Goal: Information Seeking & Learning: Learn about a topic

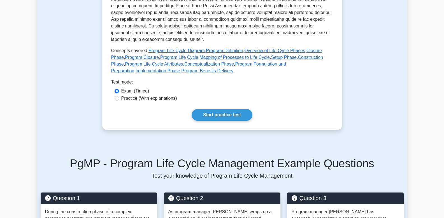
scroll to position [258, 0]
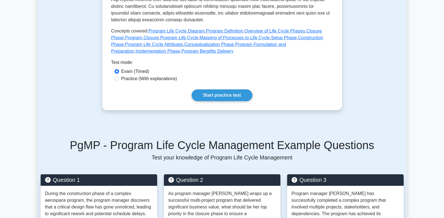
click at [124, 79] on label "Practice (With explanations)" at bounding box center [149, 78] width 56 height 7
click at [119, 79] on input "Practice (With explanations)" at bounding box center [117, 79] width 4 height 4
radio input "true"
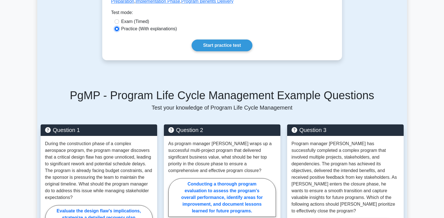
scroll to position [262, 0]
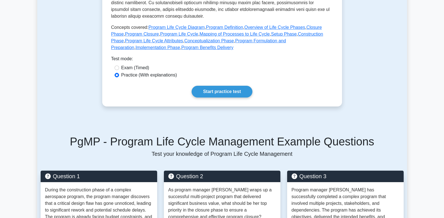
click at [125, 68] on label "Exam (Timed)" at bounding box center [135, 67] width 28 height 7
click at [119, 68] on input "Exam (Timed)" at bounding box center [117, 68] width 4 height 4
radio input "true"
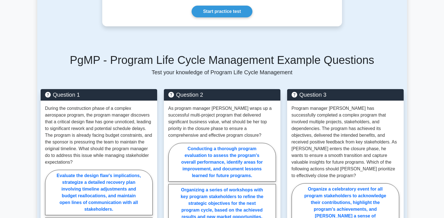
scroll to position [322, 0]
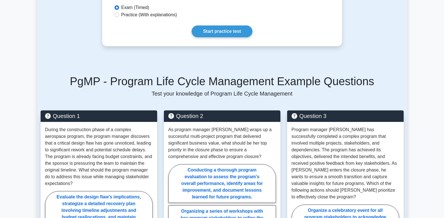
click at [138, 15] on label "Practice (With explanations)" at bounding box center [149, 14] width 56 height 7
click at [119, 15] on input "Practice (With explanations)" at bounding box center [117, 15] width 4 height 4
radio input "true"
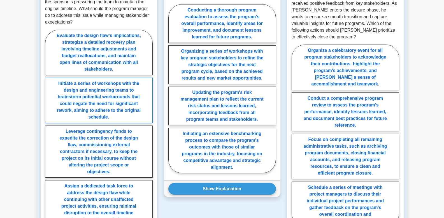
scroll to position [511, 0]
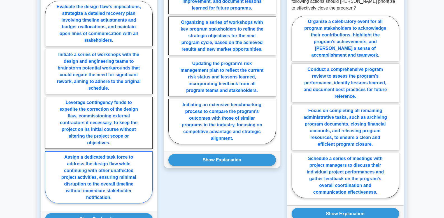
click at [96, 167] on label "Assign a dedicated task force to address the design flaw while continuing with …" at bounding box center [99, 177] width 108 height 52
click at [49, 106] on input "Assign a dedicated task force to address the design flaw while continuing with …" at bounding box center [47, 104] width 4 height 4
radio input "true"
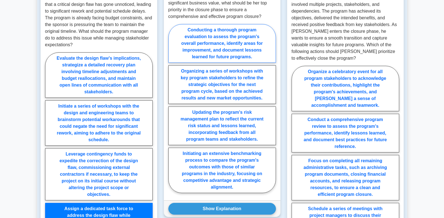
scroll to position [470, 0]
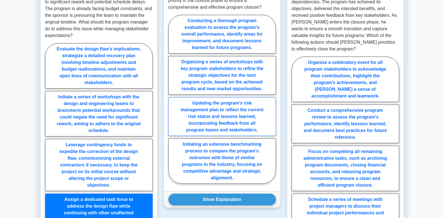
click at [216, 110] on label "Updating the program's risk management plan to reflect the current risk status …" at bounding box center [222, 116] width 108 height 39
click at [172, 103] on input "Updating the program's risk management plan to reflect the current risk status …" at bounding box center [170, 101] width 4 height 4
radio input "true"
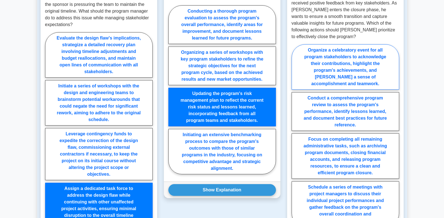
scroll to position [498, 0]
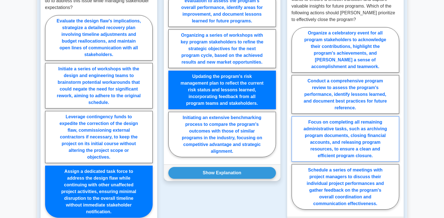
click at [338, 127] on label "Focus on completing all remaining administrative tasks, such as archiving progr…" at bounding box center [346, 138] width 108 height 45
click at [295, 122] on input "Focus on completing all remaining administrative tasks, such as archiving progr…" at bounding box center [294, 120] width 4 height 4
radio input "true"
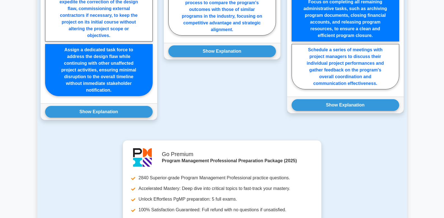
scroll to position [618, 0]
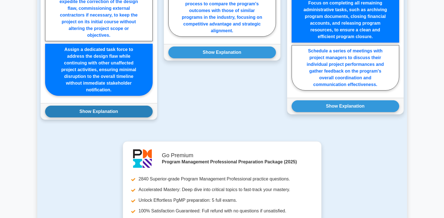
click at [99, 113] on button "Show Explanation" at bounding box center [99, 112] width 108 height 12
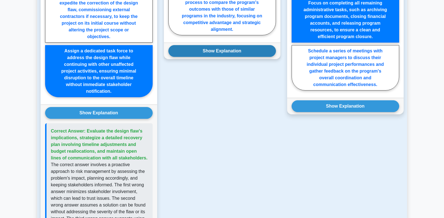
click at [214, 52] on button "Show Explanation" at bounding box center [222, 51] width 108 height 12
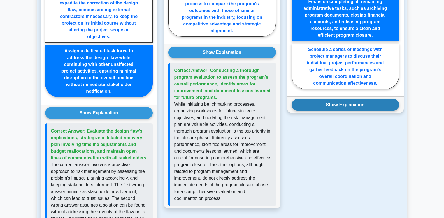
click at [307, 100] on button "Show Explanation" at bounding box center [346, 105] width 108 height 12
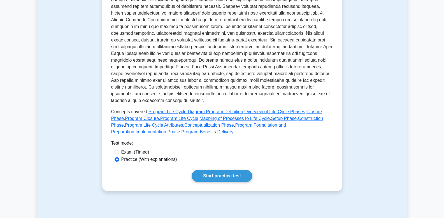
scroll to position [290, 0]
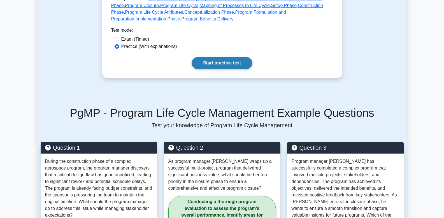
click at [214, 63] on link "Start practice test" at bounding box center [222, 63] width 61 height 12
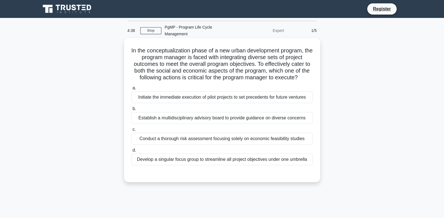
click at [191, 112] on div "Establish a multidisciplinary advisory board to provide guidance on diverse con…" at bounding box center [222, 118] width 182 height 12
click at [131, 111] on input "b. Establish a multidisciplinary advisory board to provide guidance on diverse …" at bounding box center [131, 109] width 0 height 4
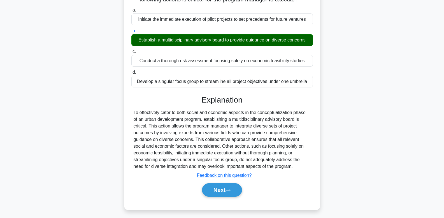
scroll to position [84, 0]
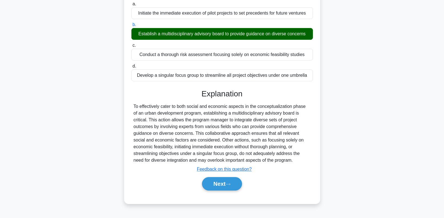
click at [189, 49] on div "Conduct a thorough risk assessment focusing solely on economic feasibility stud…" at bounding box center [222, 55] width 182 height 12
click at [131, 47] on input "c. Conduct a thorough risk assessment focusing solely on economic feasibility s…" at bounding box center [131, 46] width 0 height 4
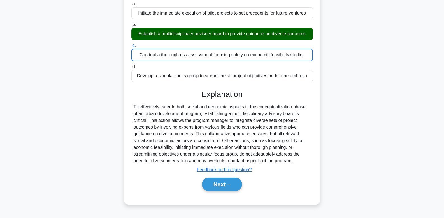
click at [187, 28] on div "Establish a multidisciplinary advisory board to provide guidance on diverse con…" at bounding box center [222, 34] width 182 height 12
click at [131, 26] on input "b. Establish a multidisciplinary advisory board to provide guidance on diverse …" at bounding box center [131, 25] width 0 height 4
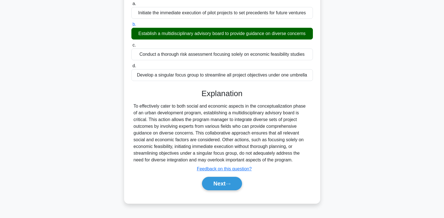
scroll to position [85, 0]
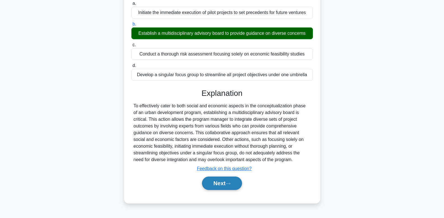
click at [224, 177] on button "Next" at bounding box center [222, 183] width 40 height 13
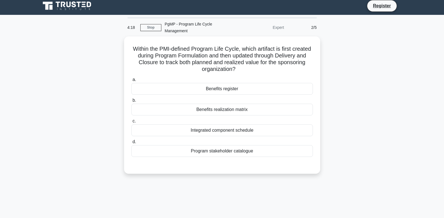
scroll to position [0, 0]
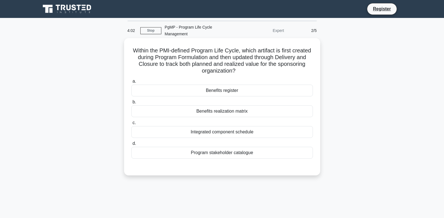
click at [240, 90] on div "a. Benefits register b. Benefits realization matrix" at bounding box center [222, 118] width 188 height 83
click at [240, 86] on div "Benefits register" at bounding box center [222, 91] width 182 height 12
click at [131, 83] on input "a. Benefits register" at bounding box center [131, 82] width 0 height 4
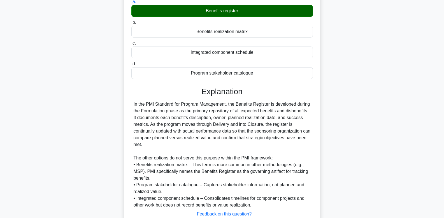
scroll to position [103, 0]
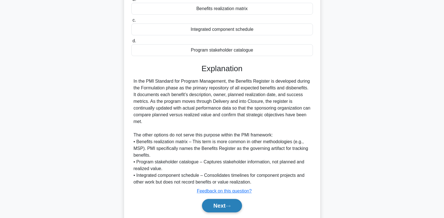
click at [222, 199] on button "Next" at bounding box center [222, 205] width 40 height 13
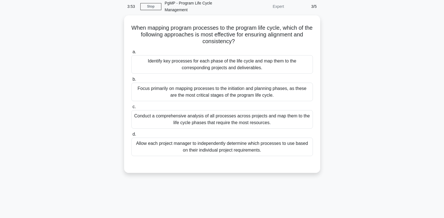
scroll to position [0, 0]
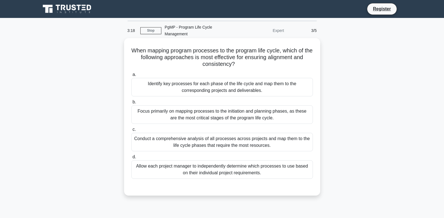
click at [215, 80] on div "Identify key processes for each phase of the life cycle and map them to the cor…" at bounding box center [222, 87] width 182 height 19
click at [131, 77] on input "a. Identify key processes for each phase of the life cycle and map them to the …" at bounding box center [131, 75] width 0 height 4
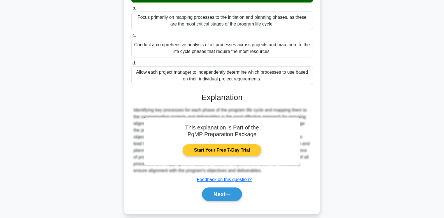
scroll to position [94, 0]
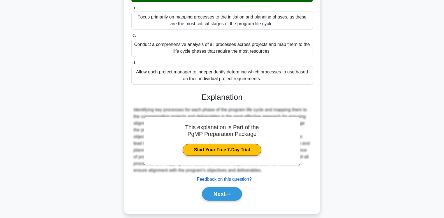
click at [220, 177] on u "Feedback on this question?" at bounding box center [224, 179] width 55 height 5
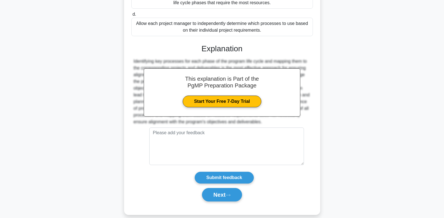
scroll to position [144, 0]
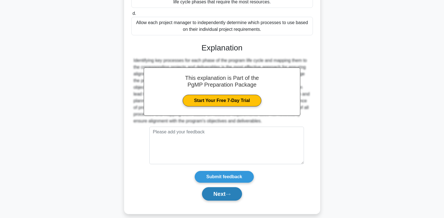
click at [219, 188] on button "Next" at bounding box center [222, 193] width 40 height 13
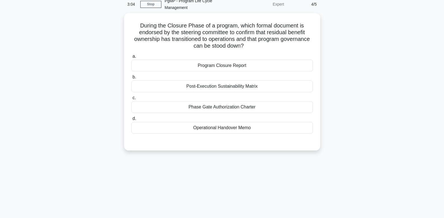
scroll to position [9, 0]
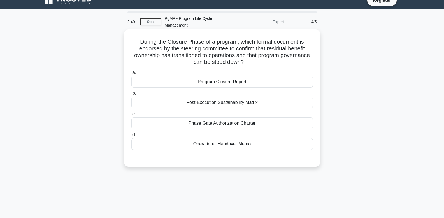
click at [241, 76] on div "Program Closure Report" at bounding box center [222, 82] width 182 height 12
click at [131, 75] on input "a. Program Closure Report" at bounding box center [131, 73] width 0 height 4
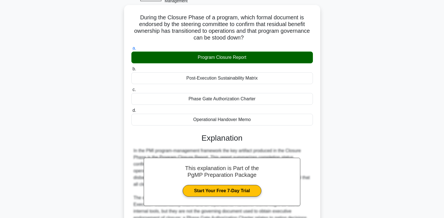
scroll to position [87, 0]
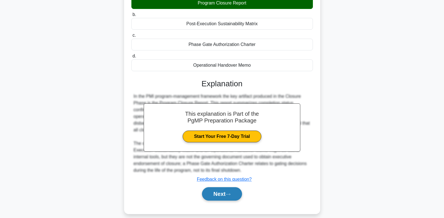
click at [223, 189] on button "Next" at bounding box center [222, 193] width 40 height 13
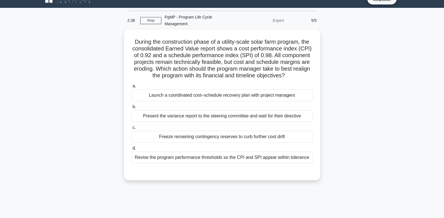
scroll to position [6, 0]
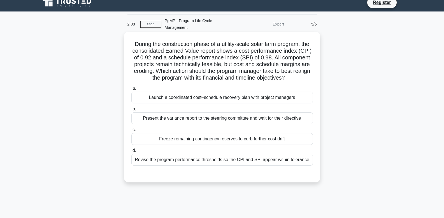
click at [161, 92] on div "Launch a coordinated cost–schedule recovery plan with project managers" at bounding box center [222, 98] width 182 height 12
click at [131, 87] on input "a. Launch a coordinated cost–schedule recovery plan with project managers" at bounding box center [131, 89] width 0 height 4
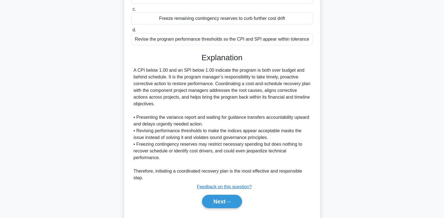
scroll to position [135, 0]
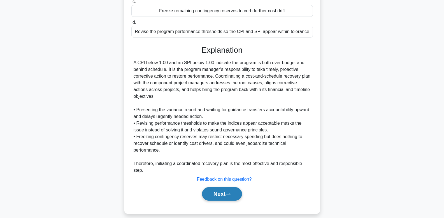
click at [230, 187] on button "Next" at bounding box center [222, 193] width 40 height 13
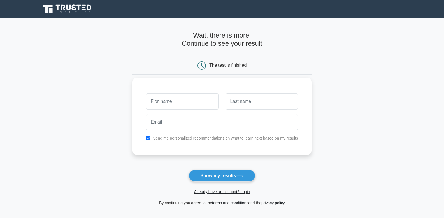
click at [169, 108] on input "text" at bounding box center [182, 101] width 73 height 16
click at [242, 102] on input "text" at bounding box center [262, 101] width 73 height 16
type input "a Dunn"
click at [173, 103] on input "text" at bounding box center [182, 101] width 73 height 16
type input "David"
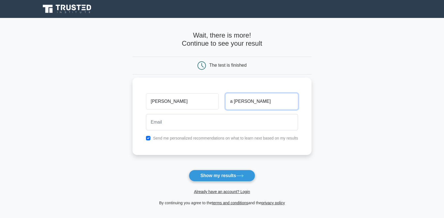
drag, startPoint x: 234, startPoint y: 102, endPoint x: 197, endPoint y: 101, distance: 37.6
click at [203, 101] on div "David a Dunn" at bounding box center [222, 101] width 159 height 21
type input "[PERSON_NAME]"
click at [186, 135] on div "Send me personalized recommendations on what to learn next based on my results" at bounding box center [222, 138] width 159 height 7
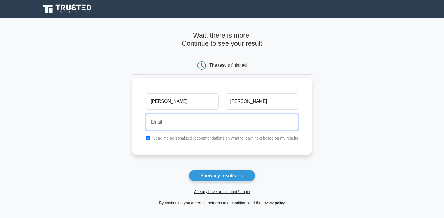
click at [186, 127] on input "email" at bounding box center [222, 122] width 152 height 16
type input "[EMAIL_ADDRESS][DOMAIN_NAME]"
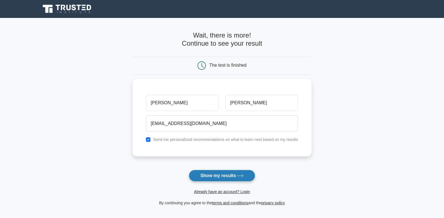
click at [230, 175] on button "Show my results" at bounding box center [222, 176] width 66 height 12
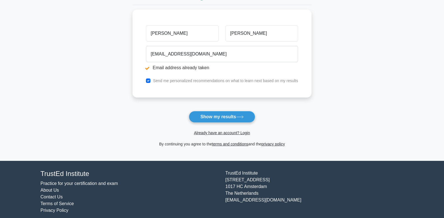
scroll to position [95, 0]
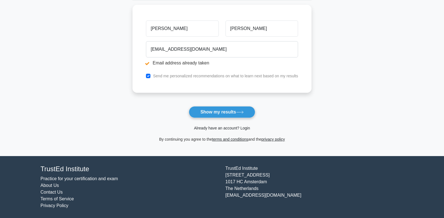
click at [235, 128] on link "Already have an account? Login" at bounding box center [222, 128] width 56 height 4
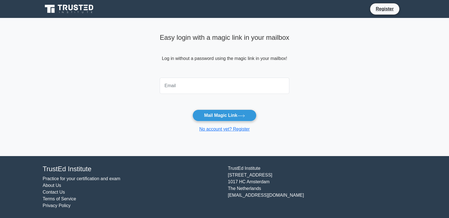
click at [198, 84] on input "email" at bounding box center [225, 86] width 130 height 16
type input "DCGDUNN@OUTLOOK.COM"
click at [217, 113] on button "Mail Magic Link" at bounding box center [224, 116] width 64 height 12
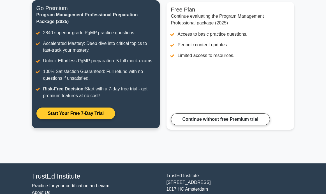
scroll to position [45, 0]
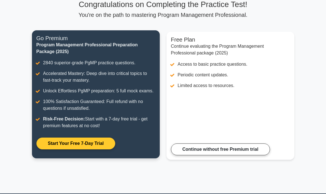
click at [88, 147] on link "Start Your Free 7-Day Trial" at bounding box center [75, 143] width 79 height 12
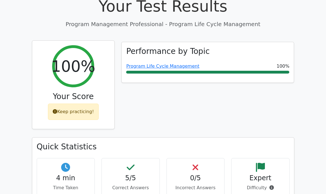
scroll to position [40, 0]
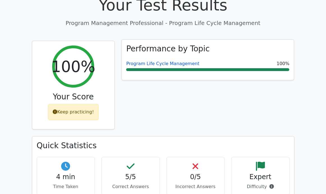
click at [150, 63] on link "Program Life Cycle Management" at bounding box center [162, 63] width 73 height 5
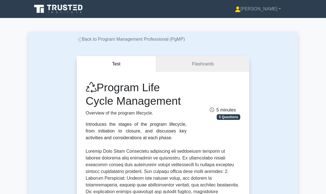
click at [82, 41] on link "Back to Program Management Professional (PgMP)" at bounding box center [131, 39] width 108 height 5
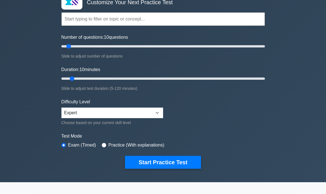
scroll to position [44, 0]
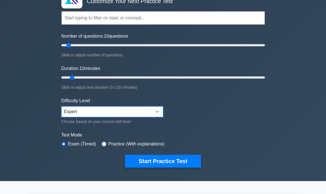
click at [131, 110] on select "Beginner Intermediate Expert" at bounding box center [112, 111] width 102 height 11
click at [61, 106] on select "Beginner Intermediate Expert" at bounding box center [112, 111] width 102 height 11
click at [205, 119] on form "Topics Introduction to Program Management Program Management Performance Domain…" at bounding box center [163, 80] width 204 height 173
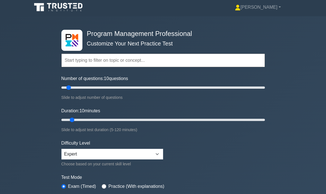
scroll to position [0, 0]
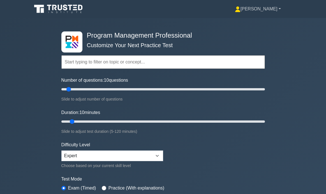
click at [276, 6] on link "[PERSON_NAME]" at bounding box center [257, 8] width 73 height 11
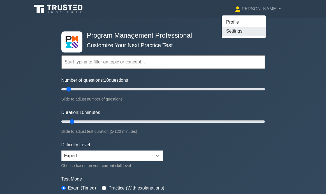
click at [253, 31] on link "Settings" at bounding box center [244, 31] width 44 height 9
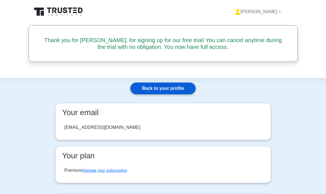
click at [166, 85] on link "Back to your profile" at bounding box center [162, 88] width 65 height 12
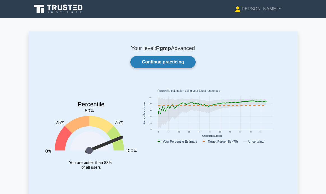
click at [160, 62] on link "Continue practicing" at bounding box center [162, 62] width 65 height 12
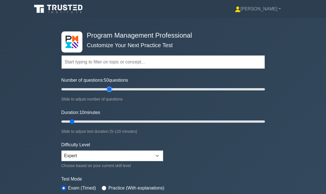
drag, startPoint x: 68, startPoint y: 88, endPoint x: 108, endPoint y: 89, distance: 40.1
type input "50"
click at [108, 89] on input "Number of questions: 50 questions" at bounding box center [163, 89] width 204 height 7
drag, startPoint x: 73, startPoint y: 122, endPoint x: 108, endPoint y: 121, distance: 34.8
click at [108, 121] on input "Duration: 30 minutes" at bounding box center [163, 121] width 204 height 7
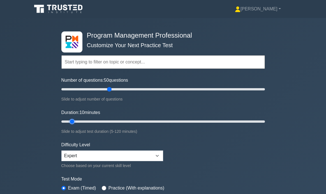
drag, startPoint x: 108, startPoint y: 121, endPoint x: 74, endPoint y: 121, distance: 33.9
type input "10"
click at [74, 121] on input "Duration: 10 minutes" at bounding box center [163, 121] width 204 height 7
drag, startPoint x: 111, startPoint y: 89, endPoint x: 70, endPoint y: 91, distance: 40.7
type input "10"
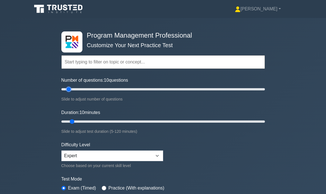
click at [70, 91] on input "Number of questions: 10 questions" at bounding box center [163, 89] width 204 height 7
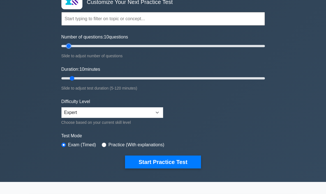
scroll to position [111, 0]
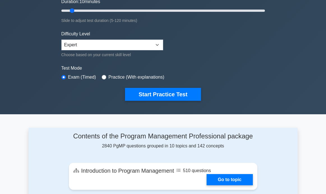
click at [137, 75] on label "Practice (With explanations)" at bounding box center [136, 77] width 56 height 7
click at [136, 77] on label "Practice (With explanations)" at bounding box center [136, 77] width 56 height 7
click at [108, 80] on form "Topics Introduction to Program Management Program Management Performance Domain…" at bounding box center [163, 13] width 204 height 173
click at [107, 79] on div "Practice (With explanations)" at bounding box center [133, 77] width 63 height 7
click at [103, 77] on input "radio" at bounding box center [104, 77] width 4 height 4
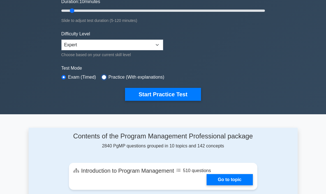
radio input "true"
click at [105, 77] on input "radio" at bounding box center [104, 77] width 4 height 4
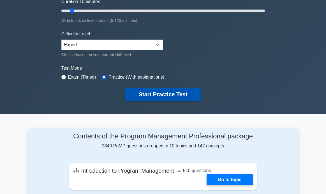
click at [159, 94] on button "Start Practice Test" at bounding box center [163, 94] width 76 height 13
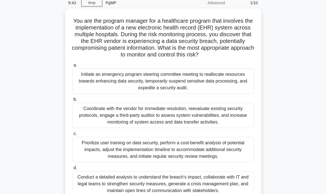
scroll to position [34, 0]
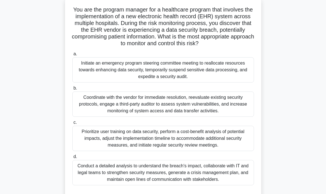
click at [114, 101] on div "Coordinate with the vendor for immediate resolution, reevaluate existing securi…" at bounding box center [163, 103] width 182 height 25
click at [72, 90] on input "b. Coordinate with the vendor for immediate resolution, reevaluate existing sec…" at bounding box center [72, 88] width 0 height 4
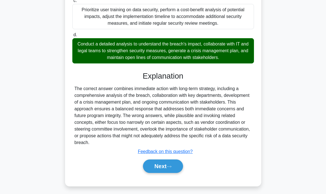
scroll to position [159, 0]
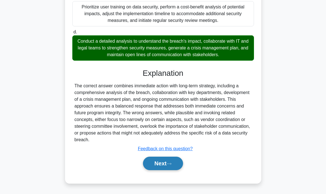
click at [162, 166] on button "Next" at bounding box center [163, 162] width 40 height 13
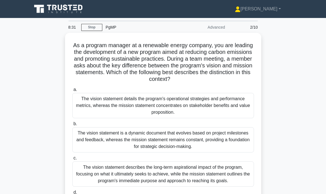
scroll to position [49, 0]
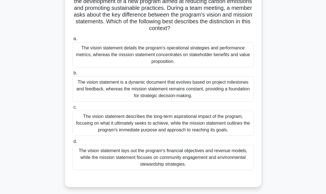
click at [129, 125] on div "The vision statement describes the long-term aspirational impact of the program…" at bounding box center [163, 122] width 182 height 25
click at [72, 109] on input "c. The vision statement describes the long-term aspirational impact of the prog…" at bounding box center [72, 107] width 0 height 4
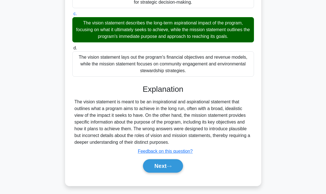
scroll to position [144, 0]
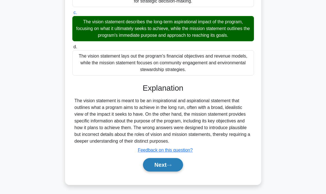
click at [153, 169] on button "Next" at bounding box center [163, 164] width 40 height 13
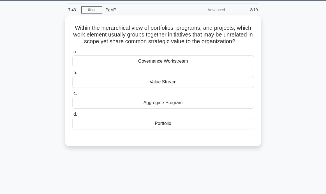
scroll to position [14, 0]
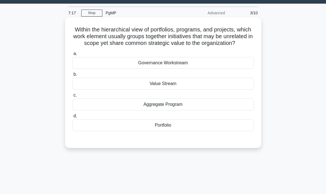
click at [182, 87] on div "Value Stream" at bounding box center [163, 84] width 182 height 12
click at [72, 76] on input "b. Value Stream" at bounding box center [72, 75] width 0 height 4
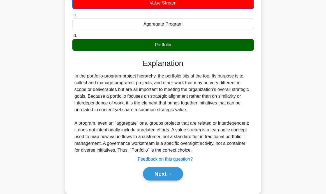
scroll to position [96, 0]
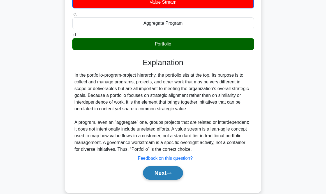
click at [159, 176] on button "Next" at bounding box center [163, 172] width 40 height 13
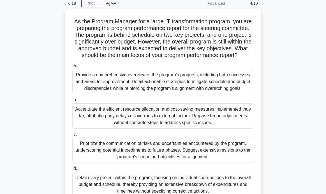
scroll to position [70, 0]
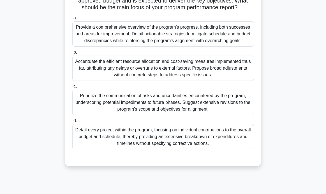
click at [100, 103] on div "Prioritize the communication of risks and uncertainties encountered by the prog…" at bounding box center [163, 102] width 182 height 25
click at [72, 88] on input "c. Prioritize the communication of risks and uncertainties encountered by the p…" at bounding box center [72, 87] width 0 height 4
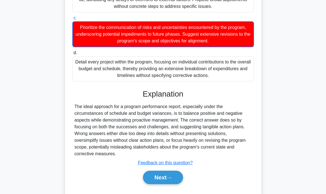
scroll to position [153, 0]
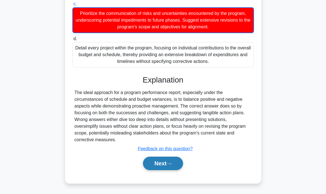
click at [163, 165] on button "Next" at bounding box center [163, 162] width 40 height 13
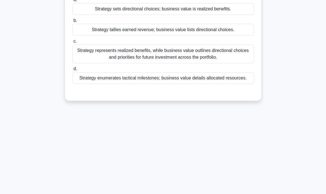
scroll to position [0, 0]
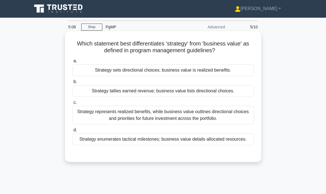
click at [206, 72] on div "Strategy sets directional choices; business value is realized benefits." at bounding box center [163, 70] width 182 height 12
click at [72, 63] on input "a. Strategy sets directional choices; business value is realized benefits." at bounding box center [72, 61] width 0 height 4
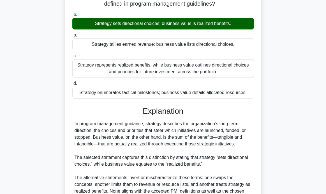
scroll to position [109, 0]
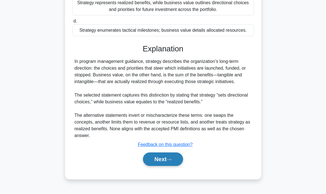
click at [152, 158] on button "Next" at bounding box center [163, 158] width 40 height 13
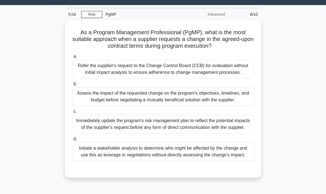
scroll to position [11, 0]
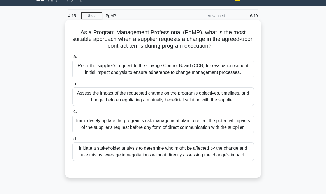
click at [226, 155] on div "Initiate a stakeholder analysis to determine who might be affected by the chang…" at bounding box center [163, 151] width 182 height 19
click at [72, 141] on input "d. Initiate a stakeholder analysis to determine who might be affected by the ch…" at bounding box center [72, 139] width 0 height 4
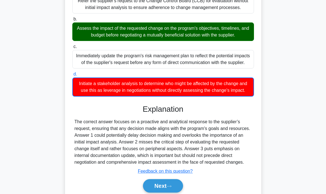
scroll to position [101, 0]
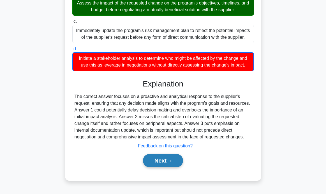
click at [160, 161] on button "Next" at bounding box center [163, 160] width 40 height 13
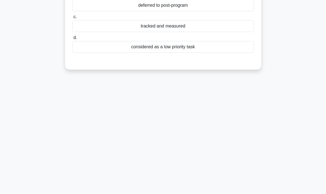
scroll to position [0, 0]
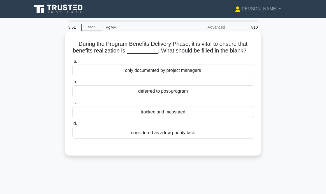
click at [146, 115] on div "tracked and measured" at bounding box center [163, 112] width 182 height 12
click at [72, 105] on input "c. tracked and measured" at bounding box center [72, 103] width 0 height 4
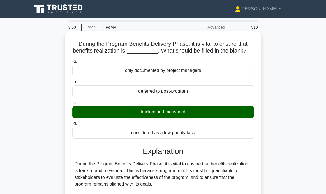
scroll to position [112, 0]
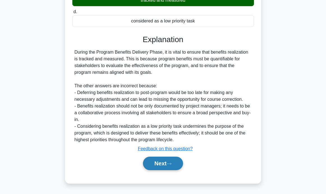
click at [166, 166] on button "Next" at bounding box center [163, 162] width 40 height 13
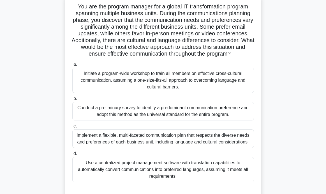
scroll to position [0, 0]
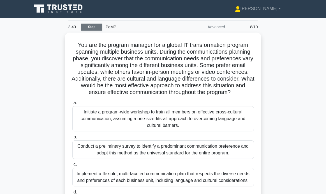
click at [92, 24] on link "Stop" at bounding box center [91, 27] width 21 height 7
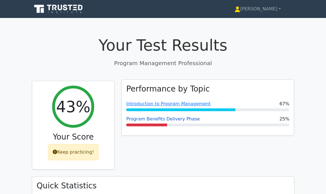
click at [149, 117] on link "Program Benefits Delivery Phase" at bounding box center [162, 118] width 73 height 5
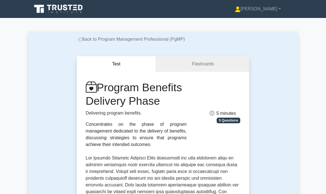
click at [82, 40] on link "Back to Program Management Professional (PgMP)" at bounding box center [131, 39] width 108 height 5
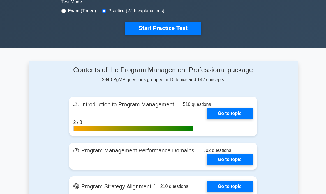
scroll to position [243, 0]
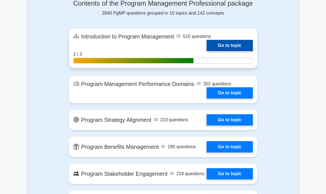
click at [232, 46] on link "Go to topic" at bounding box center [230, 45] width 46 height 11
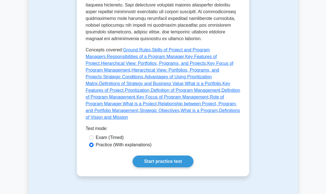
scroll to position [351, 0]
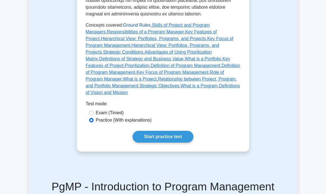
click at [145, 27] on link "Ground Rules" at bounding box center [137, 25] width 28 height 5
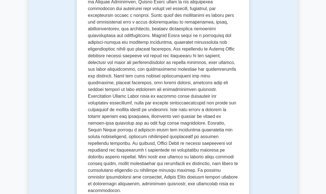
scroll to position [61, 0]
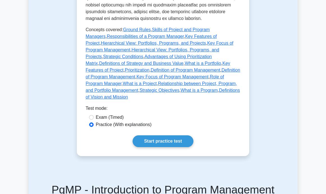
scroll to position [351, 0]
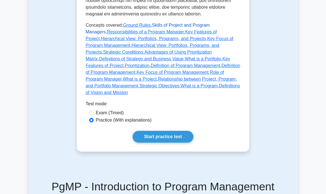
click at [167, 25] on link "Skills of Project and Program Managers" at bounding box center [148, 28] width 124 height 11
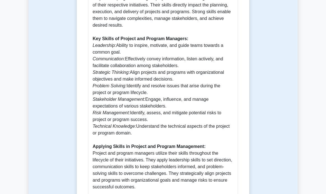
scroll to position [489, 0]
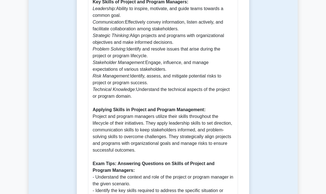
click at [153, 111] on p "Understanding the skills of project and program managers is crucial for the PgM…" at bounding box center [163, 79] width 141 height 323
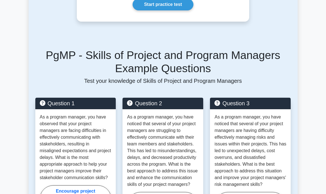
scroll to position [726, 0]
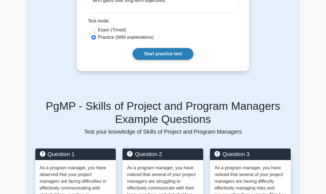
click at [167, 48] on link "Start practice test" at bounding box center [163, 54] width 61 height 12
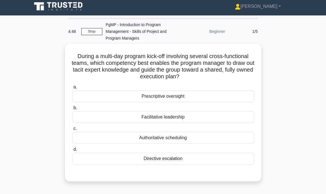
scroll to position [6, 0]
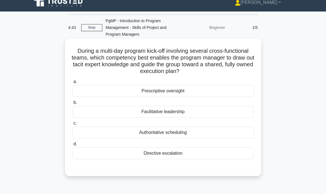
click at [178, 112] on div "Facilitative leadership" at bounding box center [163, 112] width 182 height 12
click at [72, 104] on input "b. Facilitative leadership" at bounding box center [72, 103] width 0 height 4
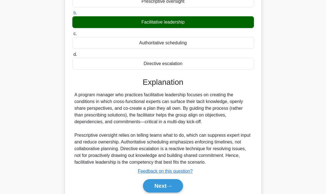
scroll to position [99, 0]
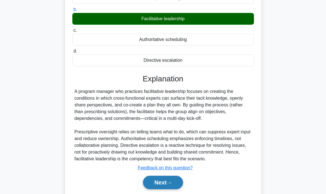
click at [168, 182] on icon at bounding box center [169, 182] width 5 height 3
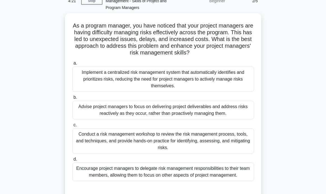
scroll to position [48, 0]
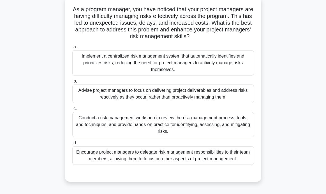
click at [225, 127] on div "Conduct a risk management workshop to review the risk management process, tools…" at bounding box center [163, 124] width 182 height 25
click at [72, 110] on input "c. Conduct a risk management workshop to review the risk management process, to…" at bounding box center [72, 109] width 0 height 4
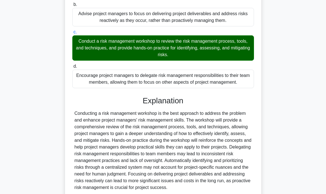
scroll to position [150, 0]
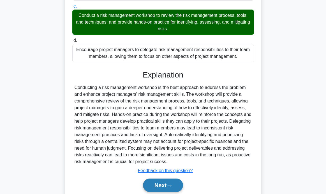
click at [162, 183] on button "Next" at bounding box center [163, 184] width 40 height 13
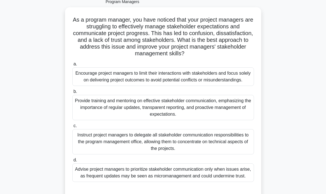
scroll to position [62, 0]
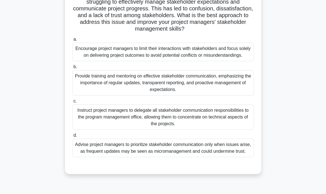
click at [228, 82] on div "Provide training and mentoring on effective stakeholder communication, emphasiz…" at bounding box center [163, 82] width 182 height 25
click at [72, 69] on input "b. Provide training and mentoring on effective stakeholder communication, empha…" at bounding box center [72, 67] width 0 height 4
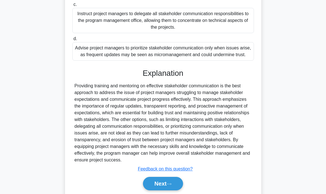
scroll to position [179, 0]
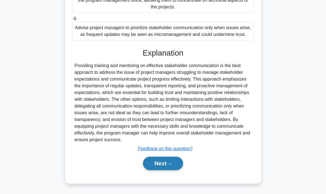
click at [164, 163] on button "Next" at bounding box center [163, 162] width 40 height 13
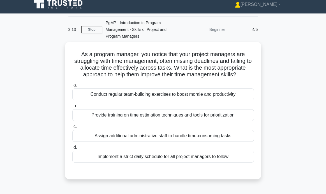
scroll to position [5, 0]
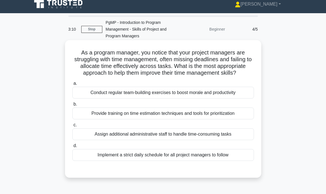
click at [220, 112] on div "Provide training on time estimation techniques and tools for prioritization" at bounding box center [163, 113] width 182 height 12
click at [72, 106] on input "b. Provide training on time estimation techniques and tools for prioritization" at bounding box center [72, 104] width 0 height 4
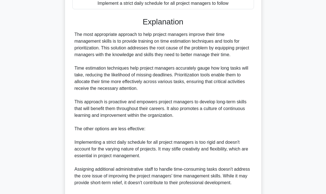
scroll to position [233, 0]
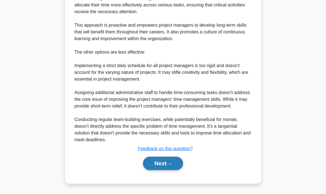
click at [153, 165] on button "Next" at bounding box center [163, 162] width 40 height 13
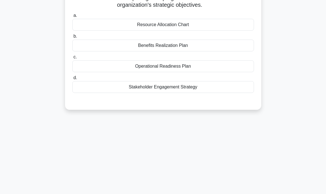
scroll to position [7, 0]
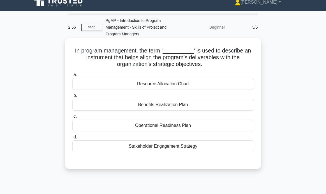
click at [218, 107] on div "Benefits Realization Plan" at bounding box center [163, 105] width 182 height 12
click at [72, 97] on input "b. Benefits Realization Plan" at bounding box center [72, 96] width 0 height 4
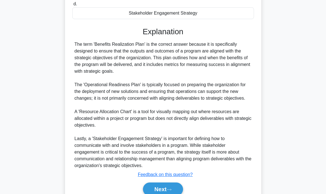
scroll to position [165, 0]
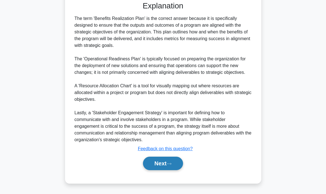
click at [153, 165] on button "Next" at bounding box center [163, 162] width 40 height 13
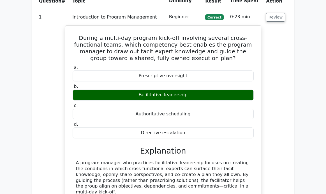
scroll to position [540, 0]
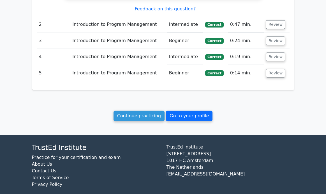
click at [172, 110] on link "Go to your profile" at bounding box center [189, 115] width 47 height 11
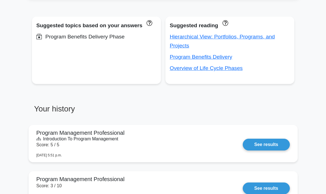
scroll to position [297, 0]
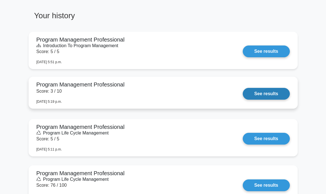
click at [266, 95] on link "See results" at bounding box center [266, 94] width 47 height 12
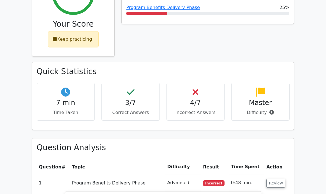
scroll to position [60, 0]
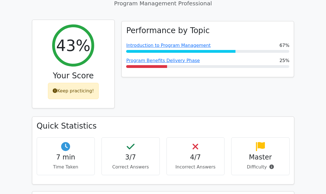
click at [72, 95] on div "Keep practicing!" at bounding box center [73, 91] width 51 height 16
click at [73, 92] on div "Keep practicing!" at bounding box center [73, 91] width 51 height 16
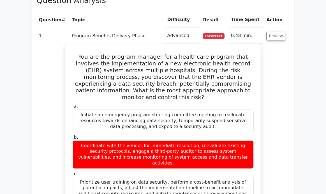
scroll to position [231, 0]
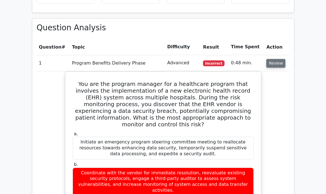
click at [273, 64] on button "Review" at bounding box center [275, 63] width 19 height 9
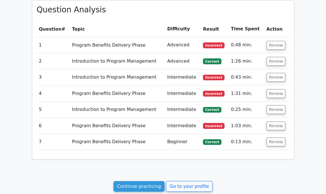
scroll to position [272, 0]
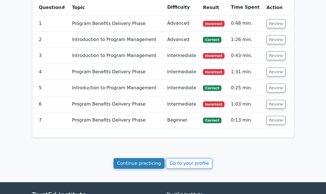
click at [152, 160] on link "Continue practicing" at bounding box center [139, 163] width 51 height 11
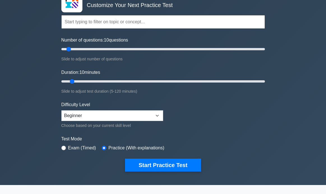
scroll to position [41, 0]
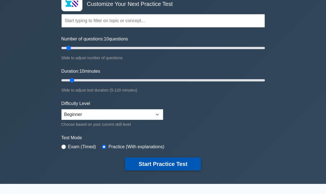
click at [144, 165] on button "Start Practice Test" at bounding box center [163, 163] width 76 height 13
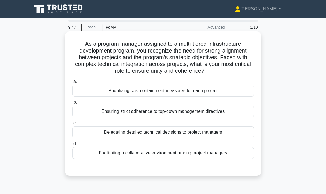
click at [126, 154] on div "Facilitating a collaborative environment among project managers" at bounding box center [163, 153] width 182 height 12
click at [72, 146] on input "d. Facilitating a collaborative environment among project managers" at bounding box center [72, 144] width 0 height 4
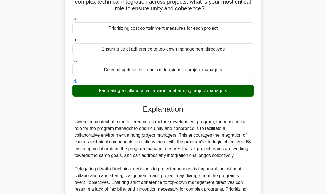
scroll to position [113, 0]
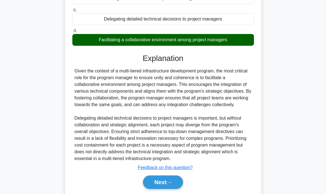
click at [157, 189] on div "Next" at bounding box center [163, 182] width 182 height 18
click at [154, 182] on button "Next" at bounding box center [163, 181] width 40 height 13
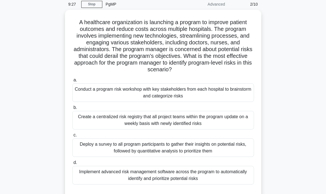
scroll to position [27, 0]
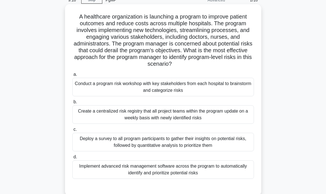
click at [122, 90] on div "Conduct a program risk workshop with key stakeholders from each hospital to bra…" at bounding box center [163, 87] width 182 height 19
click at [72, 76] on input "a. Conduct a program risk workshop with key stakeholders from each hospital to …" at bounding box center [72, 75] width 0 height 4
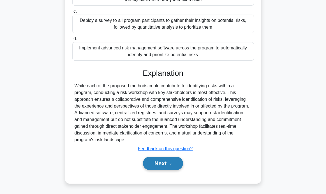
click at [174, 169] on button "Next" at bounding box center [163, 162] width 40 height 13
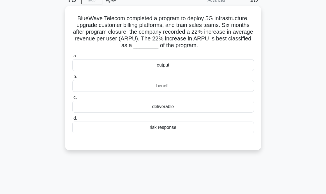
scroll to position [21, 0]
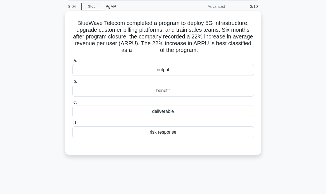
click at [156, 95] on div "benefit" at bounding box center [163, 91] width 182 height 12
click at [72, 83] on input "b. benefit" at bounding box center [72, 82] width 0 height 4
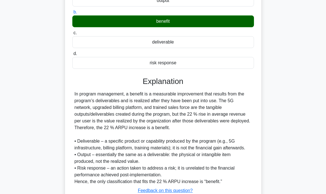
scroll to position [132, 0]
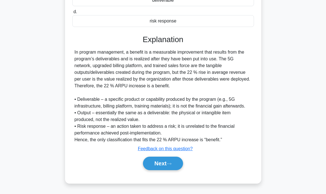
click at [165, 170] on div "Next" at bounding box center [163, 163] width 182 height 18
click at [165, 166] on button "Next" at bounding box center [163, 162] width 40 height 13
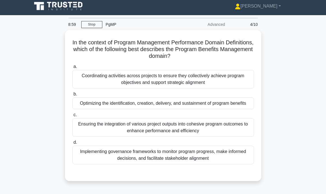
scroll to position [0, 0]
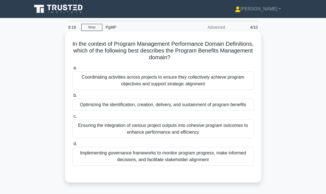
click at [92, 105] on div "Optimizing the identification, creation, delivery, and sustainment of program b…" at bounding box center [163, 105] width 182 height 12
click at [72, 97] on input "b. Optimizing the identification, creation, delivery, and sustainment of progra…" at bounding box center [72, 96] width 0 height 4
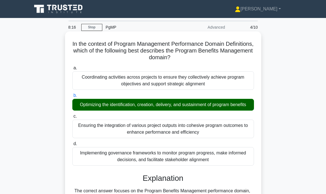
scroll to position [105, 0]
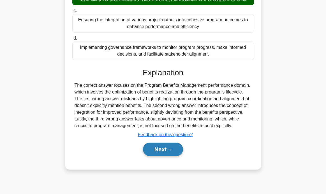
click at [158, 153] on button "Next" at bounding box center [163, 148] width 40 height 13
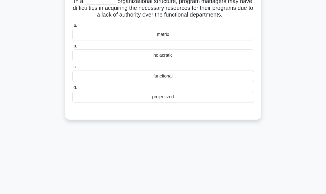
scroll to position [0, 0]
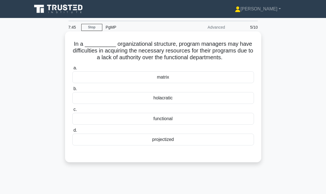
click at [138, 80] on div "matrix" at bounding box center [163, 77] width 182 height 12
click at [72, 70] on input "a. matrix" at bounding box center [72, 68] width 0 height 4
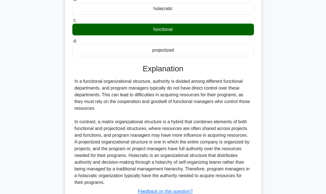
scroll to position [132, 0]
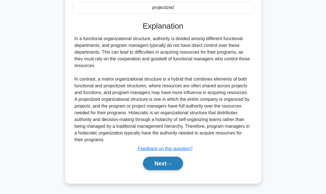
click at [166, 164] on button "Next" at bounding box center [163, 162] width 40 height 13
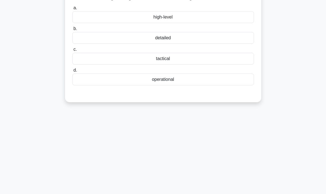
scroll to position [0, 0]
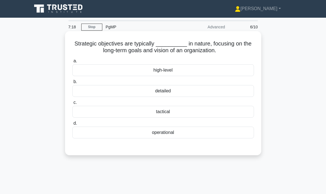
click at [115, 71] on div "high-level" at bounding box center [163, 70] width 182 height 12
click at [72, 63] on input "a. high-level" at bounding box center [72, 61] width 0 height 4
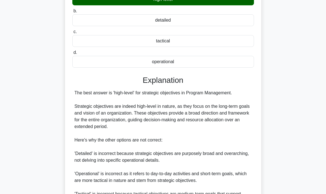
scroll to position [152, 0]
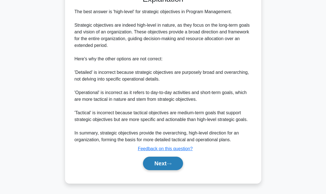
click at [174, 165] on button "Next" at bounding box center [163, 162] width 40 height 13
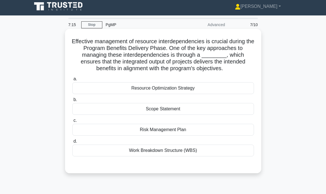
scroll to position [0, 0]
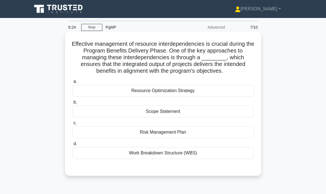
click at [152, 88] on div "Resource Optimization Strategy" at bounding box center [163, 91] width 182 height 12
click at [72, 83] on input "a. Resource Optimization Strategy" at bounding box center [72, 82] width 0 height 4
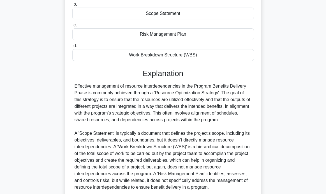
scroll to position [145, 0]
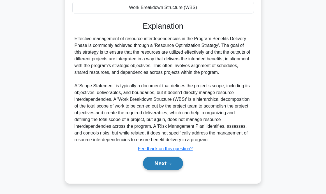
click at [159, 165] on button "Next" at bounding box center [163, 162] width 40 height 13
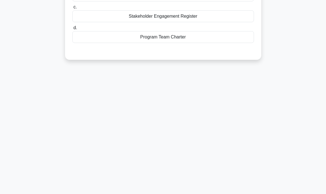
scroll to position [8, 0]
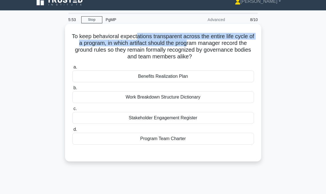
drag, startPoint x: 136, startPoint y: 38, endPoint x: 187, endPoint y: 45, distance: 52.1
click at [187, 45] on h5 "To keep behavioral expectations transparent across the entire life cycle of a p…" at bounding box center [163, 46] width 183 height 27
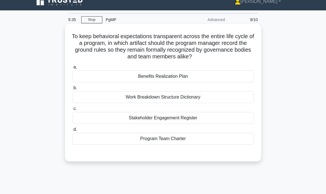
click at [221, 140] on div "Program Team Charter" at bounding box center [163, 139] width 182 height 12
click at [72, 131] on input "d. Program Team Charter" at bounding box center [72, 130] width 0 height 4
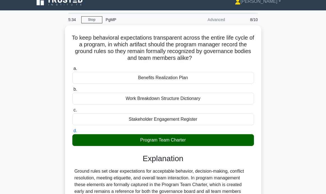
scroll to position [123, 0]
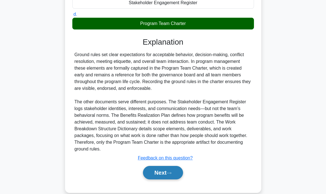
click at [156, 168] on button "Next" at bounding box center [163, 172] width 40 height 13
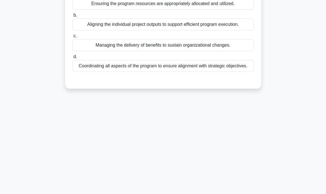
scroll to position [0, 0]
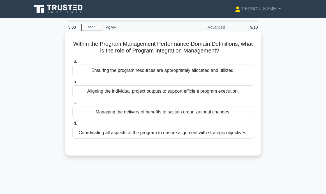
click at [183, 133] on div "Coordinating all aspects of the program to ensure alignment with strategic obje…" at bounding box center [163, 133] width 182 height 12
click at [72, 125] on input "d. Coordinating all aspects of the program to ensure alignment with strategic o…" at bounding box center [72, 124] width 0 height 4
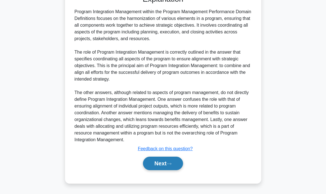
click at [165, 164] on button "Next" at bounding box center [163, 162] width 40 height 13
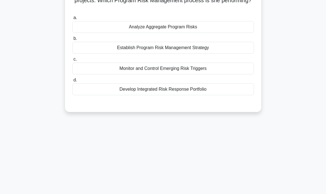
scroll to position [3, 0]
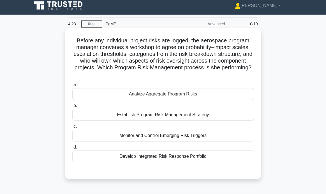
click at [135, 109] on div "Establish Program Risk Management Strategy" at bounding box center [163, 115] width 182 height 12
click at [72, 107] on input "b. Establish Program Risk Management Strategy" at bounding box center [72, 106] width 0 height 4
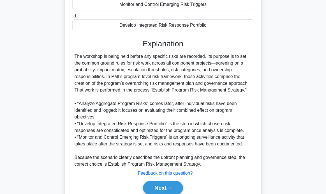
scroll to position [152, 0]
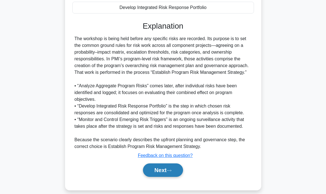
click at [162, 163] on button "Next" at bounding box center [163, 169] width 40 height 13
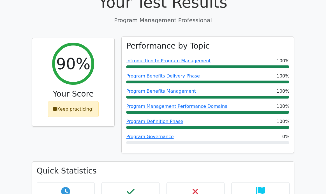
scroll to position [107, 0]
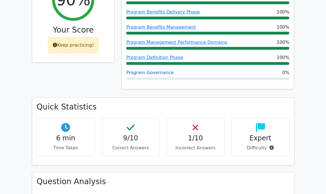
click at [147, 71] on link "Program Governance" at bounding box center [149, 72] width 47 height 5
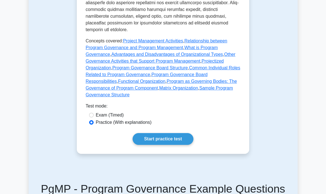
scroll to position [307, 0]
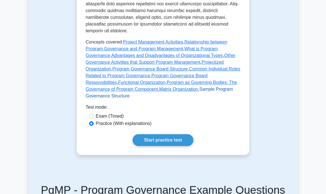
click at [200, 90] on link "Sample Program Governance Structure" at bounding box center [159, 92] width 147 height 11
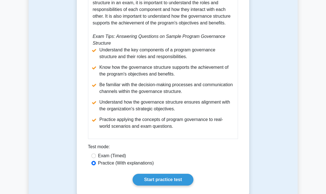
scroll to position [592, 0]
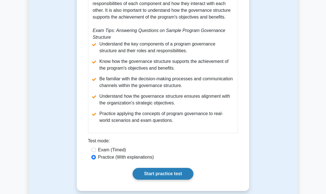
click at [177, 173] on link "Start practice test" at bounding box center [163, 174] width 61 height 12
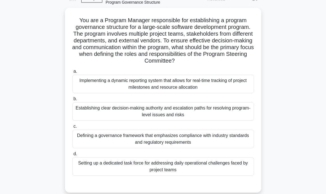
scroll to position [41, 0]
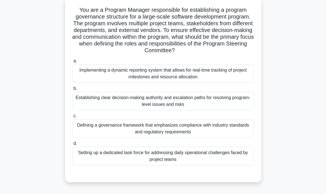
click at [223, 104] on div "Establishing clear decision-making authority and escalation paths for resolving…" at bounding box center [163, 101] width 182 height 19
click at [72, 90] on input "b. Establishing clear decision-making authority and escalation paths for resolv…" at bounding box center [72, 89] width 0 height 4
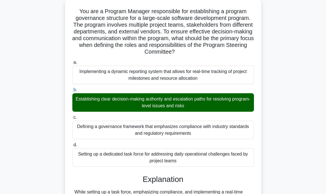
scroll to position [132, 0]
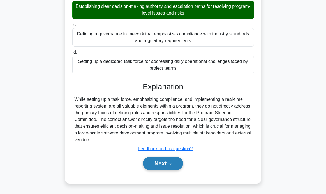
click at [161, 168] on button "Next" at bounding box center [163, 162] width 40 height 13
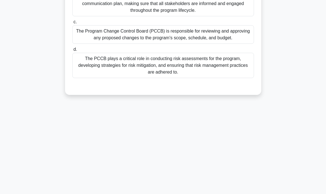
scroll to position [14, 0]
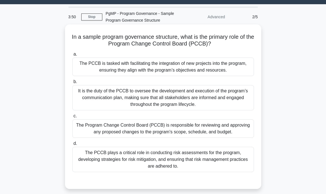
click at [230, 133] on div "The Program Change Control Board (PCCB) is responsible for reviewing and approv…" at bounding box center [163, 128] width 182 height 19
click at [72, 118] on input "c. The Program Change Control Board (PCCB) is responsible for reviewing and app…" at bounding box center [72, 116] width 0 height 4
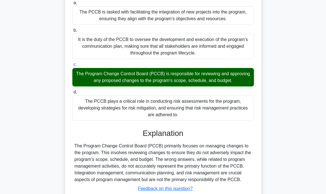
scroll to position [109, 0]
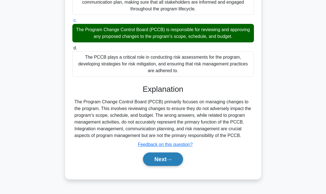
click at [167, 160] on button "Next" at bounding box center [163, 158] width 40 height 13
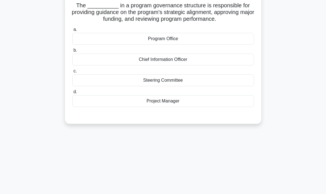
scroll to position [0, 0]
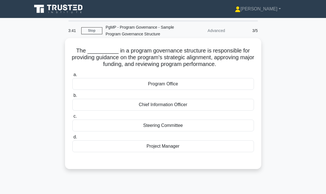
click at [158, 86] on div "Program Office" at bounding box center [163, 84] width 182 height 12
click at [72, 77] on input "a. Program Office" at bounding box center [72, 75] width 0 height 4
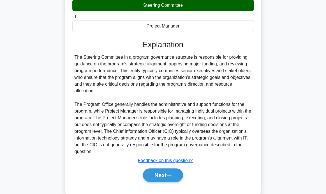
scroll to position [132, 0]
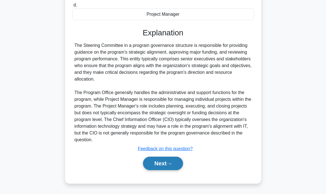
click at [169, 166] on button "Next" at bounding box center [163, 162] width 40 height 13
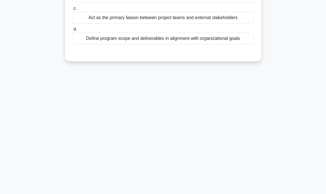
scroll to position [0, 0]
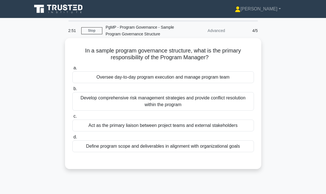
click at [238, 79] on div "Oversee day-to-day program execution and manage program team" at bounding box center [163, 77] width 182 height 12
click at [72, 70] on input "a. Oversee day-to-day program execution and manage program team" at bounding box center [72, 68] width 0 height 4
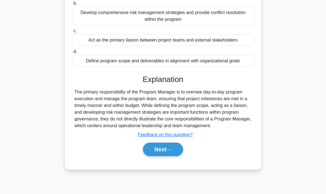
scroll to position [88, 0]
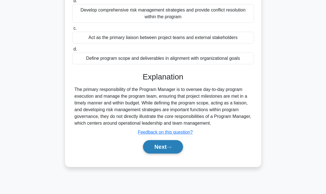
click at [170, 147] on icon at bounding box center [169, 147] width 5 height 3
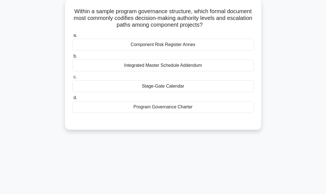
scroll to position [0, 0]
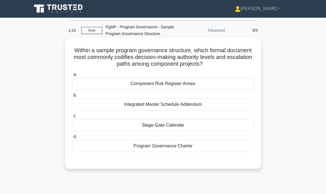
click at [169, 148] on div "Program Governance Charter" at bounding box center [163, 146] width 182 height 12
click at [72, 138] on input "d. Program Governance Charter" at bounding box center [72, 137] width 0 height 4
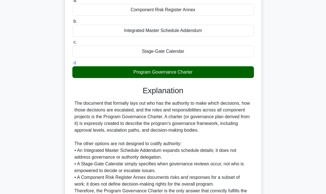
scroll to position [132, 0]
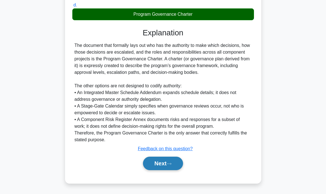
click at [164, 158] on button "Next" at bounding box center [163, 162] width 40 height 13
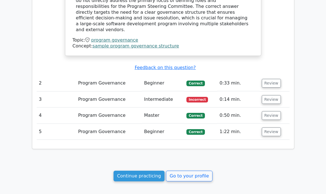
scroll to position [560, 0]
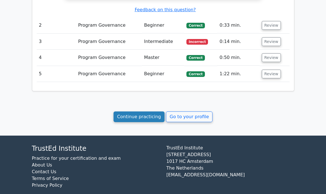
click at [141, 111] on link "Continue practicing" at bounding box center [139, 116] width 51 height 11
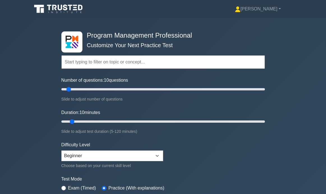
click at [62, 10] on icon at bounding box center [59, 9] width 54 height 11
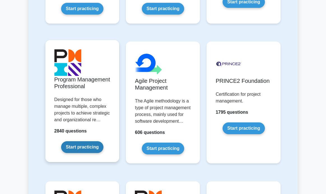
scroll to position [382, 0]
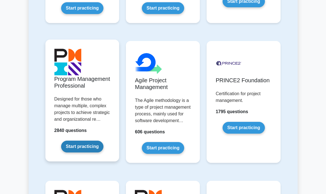
click at [79, 140] on link "Start practicing" at bounding box center [82, 146] width 42 height 12
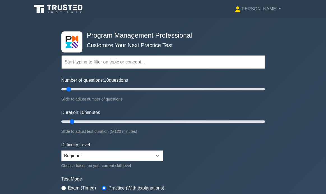
click at [91, 60] on input "text" at bounding box center [163, 61] width 204 height 13
paste input "Program Life Cycle"
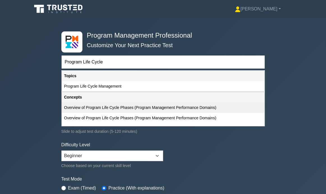
click at [99, 110] on div "Overview of Program Life Cycle Phases (Program Management Performance Domains)" at bounding box center [163, 107] width 202 height 10
type input "Overview of Program Life Cycle Phases (Program Management Performance Domains)"
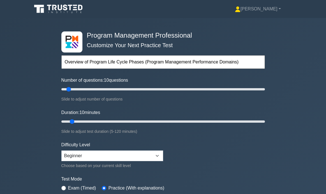
click at [103, 63] on input "Overview of Program Life Cycle Phases (Program Management Performance Domains)" at bounding box center [163, 61] width 204 height 13
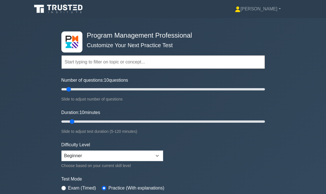
paste input "Program Life Cycle"
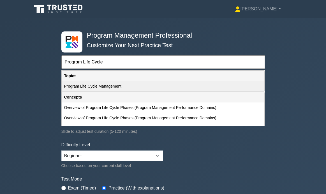
click at [109, 83] on div "Program Life Cycle Management" at bounding box center [163, 86] width 202 height 10
type input "Program Life Cycle Management"
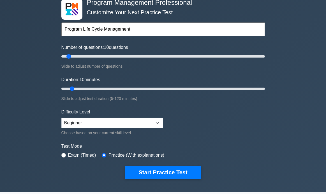
scroll to position [36, 0]
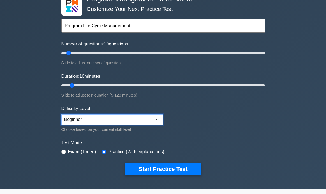
click at [124, 118] on select "Beginner Intermediate Expert" at bounding box center [112, 119] width 102 height 11
select select "expert"
click at [61, 114] on select "Beginner Intermediate Expert" at bounding box center [112, 119] width 102 height 11
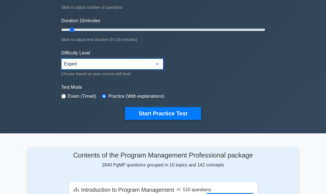
scroll to position [98, 0]
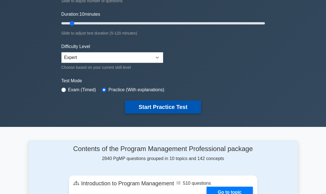
click at [148, 107] on button "Start Practice Test" at bounding box center [163, 106] width 76 height 13
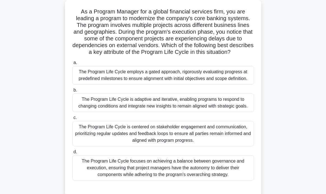
scroll to position [40, 0]
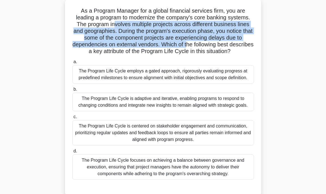
drag, startPoint x: 104, startPoint y: 17, endPoint x: 188, endPoint y: 36, distance: 85.8
click at [188, 36] on h5 "As a Program Manager for a global financial services firm, you are leading a pr…" at bounding box center [163, 31] width 183 height 48
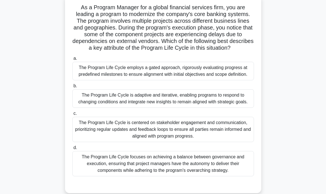
scroll to position [45, 0]
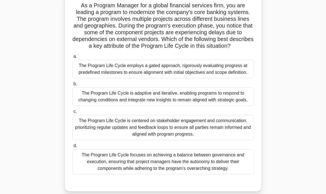
click at [236, 88] on div "The Program Life Cycle is adaptive and iterative, enabling programs to respond …" at bounding box center [163, 96] width 182 height 19
click at [72, 86] on input "b. The Program Life Cycle is adaptive and iterative, enabling programs to respo…" at bounding box center [72, 84] width 0 height 4
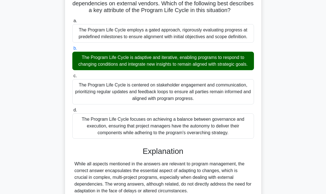
scroll to position [125, 0]
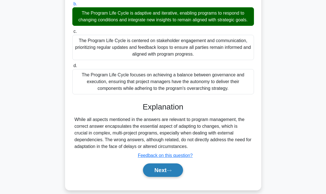
click at [163, 163] on button "Next" at bounding box center [163, 169] width 40 height 13
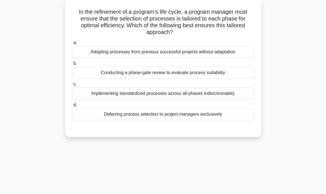
scroll to position [21, 0]
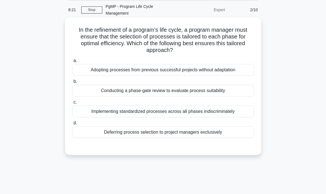
click at [234, 64] on div "Adopting processes from previous successful projects without adaptation" at bounding box center [163, 70] width 182 height 12
click at [72, 63] on input "a. Adopting processes from previous successful projects without adaptation" at bounding box center [72, 61] width 0 height 4
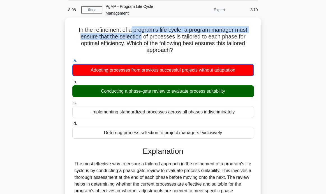
drag, startPoint x: 134, startPoint y: 22, endPoint x: 143, endPoint y: 33, distance: 13.7
click at [143, 33] on h5 "In the refinement of a program’s life cycle, a program manager must ensure that…" at bounding box center [163, 39] width 183 height 27
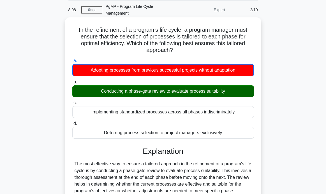
click at [224, 20] on div "In the refinement of a program’s life cycle, a program manager must ensure that…" at bounding box center [163, 183] width 192 height 327
drag, startPoint x: 213, startPoint y: 31, endPoint x: 241, endPoint y: 31, distance: 27.8
click at [241, 31] on h5 "In the refinement of a program’s life cycle, a program manager must ensure that…" at bounding box center [163, 39] width 183 height 27
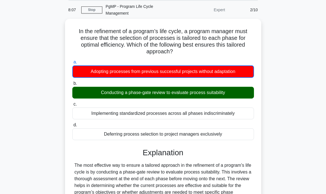
click at [278, 39] on div "In the refinement of a program’s life cycle, a program manager must ensure that…" at bounding box center [163, 188] width 269 height 338
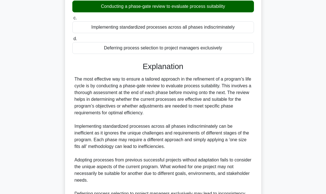
scroll to position [168, 0]
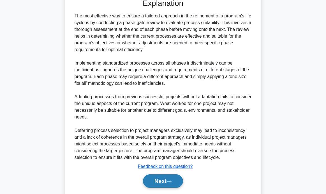
click at [162, 174] on button "Next" at bounding box center [163, 180] width 40 height 13
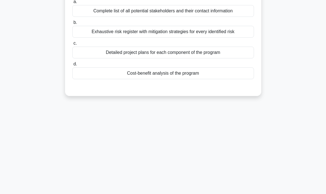
scroll to position [10, 0]
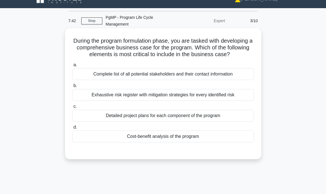
click at [200, 130] on div "Cost-benefit analysis of the program" at bounding box center [163, 136] width 182 height 12
click at [72, 129] on input "d. Cost-benefit analysis of the program" at bounding box center [72, 127] width 0 height 4
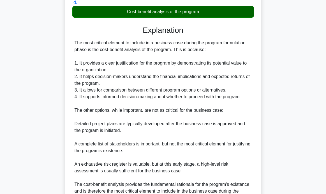
scroll to position [186, 0]
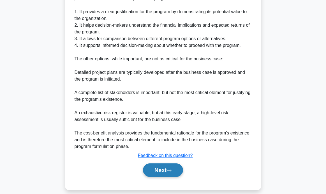
click at [171, 163] on button "Next" at bounding box center [163, 169] width 40 height 13
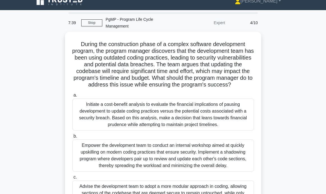
scroll to position [0, 0]
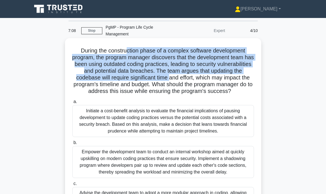
drag, startPoint x: 128, startPoint y: 46, endPoint x: 168, endPoint y: 71, distance: 47.1
click at [168, 71] on h5 "During the construction phase of a complex software development program, the pr…" at bounding box center [163, 71] width 183 height 48
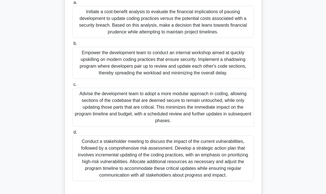
scroll to position [109, 0]
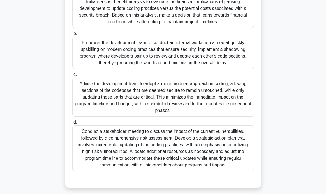
click at [244, 95] on div "Advise the development team to adopt a more modular approach in coding, allowin…" at bounding box center [163, 97] width 182 height 39
click at [72, 76] on input "c. Advise the development team to adopt a more modular approach in coding, allo…" at bounding box center [72, 75] width 0 height 4
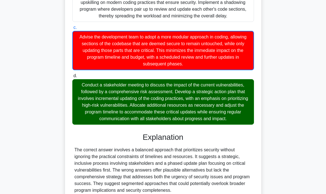
scroll to position [200, 0]
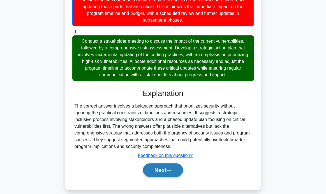
click at [170, 169] on icon at bounding box center [169, 170] width 5 height 3
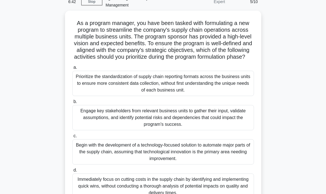
scroll to position [19, 0]
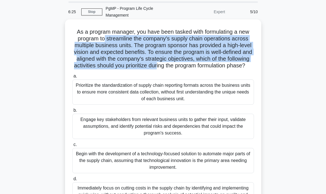
drag, startPoint x: 105, startPoint y: 30, endPoint x: 155, endPoint y: 59, distance: 57.5
click at [155, 59] on h5 "As a program manager, you have been tasked with formulating a new program to st…" at bounding box center [163, 48] width 183 height 41
click at [148, 52] on h5 "As a program manager, you have been tasked with formulating a new program to st…" at bounding box center [163, 48] width 183 height 41
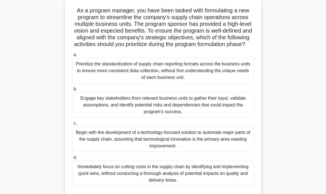
scroll to position [46, 0]
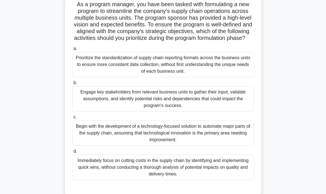
click at [245, 90] on div "Engage key stakeholders from relevant business units to gather their input, val…" at bounding box center [163, 98] width 182 height 25
click at [72, 85] on input "b. Engage key stakeholders from relevant business units to gather their input, …" at bounding box center [72, 83] width 0 height 4
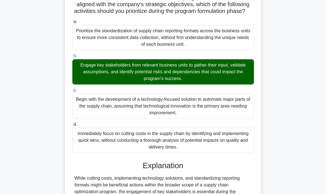
scroll to position [155, 0]
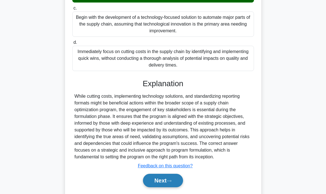
click at [177, 178] on button "Next" at bounding box center [163, 180] width 40 height 13
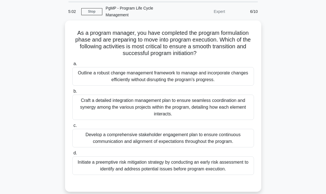
scroll to position [24, 0]
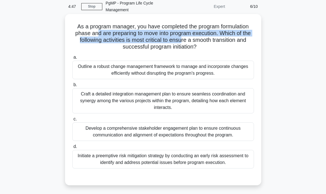
drag, startPoint x: 97, startPoint y: 29, endPoint x: 182, endPoint y: 32, distance: 85.3
click at [182, 32] on h5 "As a program manager, you have completed the program formulation phase and are …" at bounding box center [163, 36] width 183 height 27
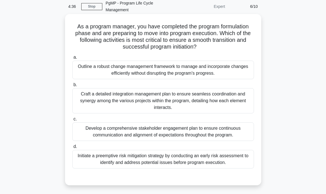
click at [215, 91] on div "Craft a detailed integration management plan to ensure seamless coordination an…" at bounding box center [163, 100] width 182 height 25
click at [72, 87] on input "b. Craft a detailed integration management plan to ensure seamless coordination…" at bounding box center [72, 85] width 0 height 4
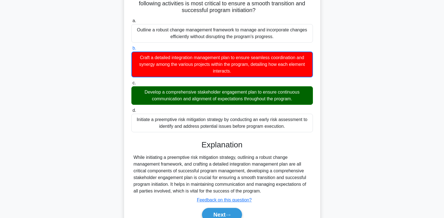
scroll to position [84, 0]
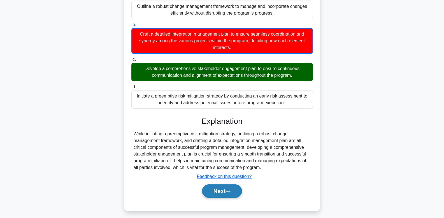
click at [222, 186] on button "Next" at bounding box center [222, 190] width 40 height 13
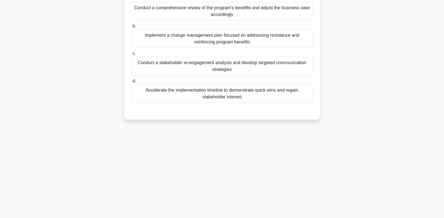
scroll to position [0, 0]
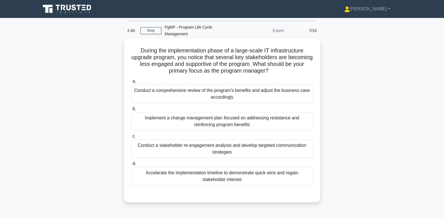
click at [260, 145] on div "Conduct a stakeholder re-engagement analysis and develop targeted communication…" at bounding box center [222, 149] width 182 height 19
click at [131, 138] on input "c. Conduct a stakeholder re-engagement analysis and develop targeted communicat…" at bounding box center [131, 137] width 0 height 4
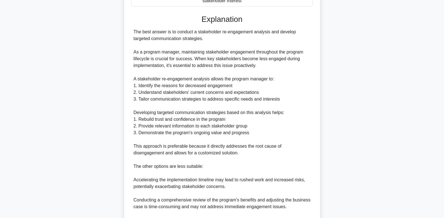
scroll to position [240, 0]
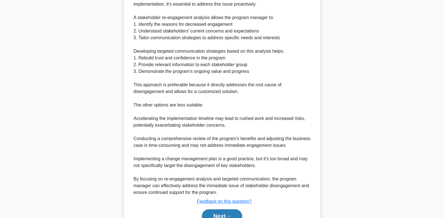
click at [228, 193] on icon at bounding box center [228, 216] width 5 height 3
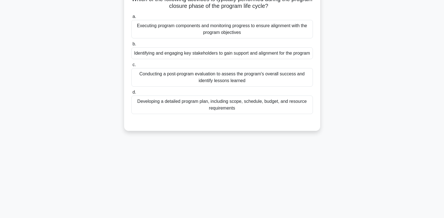
scroll to position [0, 0]
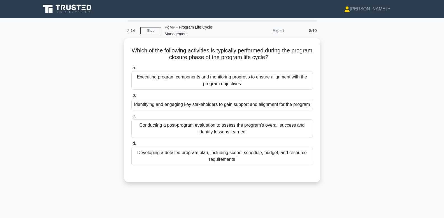
click at [289, 131] on div "Conducting a post-program evaluation to assess the program's overall success an…" at bounding box center [222, 128] width 182 height 19
click at [131, 118] on input "c. Conducting a post-program evaluation to assess the program's overall success…" at bounding box center [131, 116] width 0 height 4
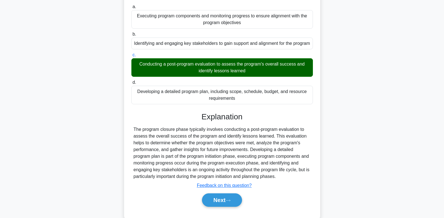
scroll to position [85, 0]
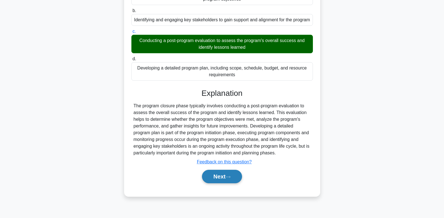
click at [226, 173] on button "Next" at bounding box center [222, 176] width 40 height 13
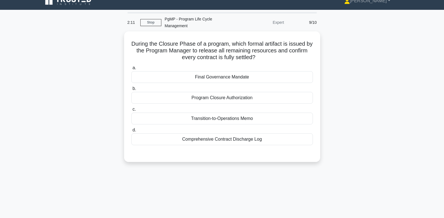
scroll to position [0, 0]
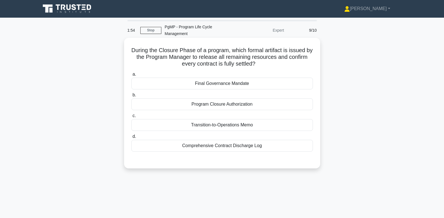
click at [285, 99] on div "Program Closure Authorization" at bounding box center [222, 104] width 182 height 12
click at [131, 97] on input "b. Program Closure Authorization" at bounding box center [131, 95] width 0 height 4
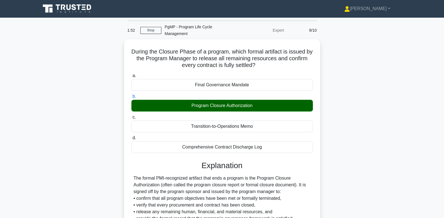
scroll to position [87, 0]
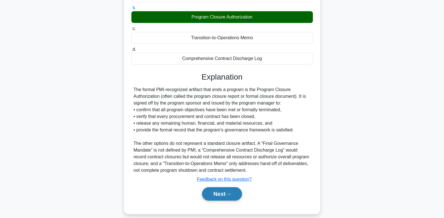
click at [221, 188] on button "Next" at bounding box center [222, 193] width 40 height 13
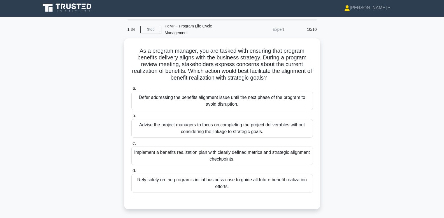
scroll to position [2, 0]
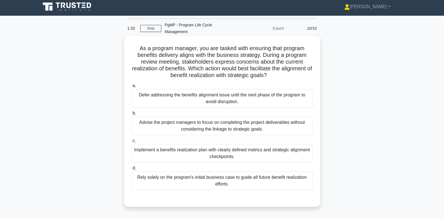
click at [292, 146] on div "Implement a benefits realization plan with clearly defined metrics and strategi…" at bounding box center [222, 153] width 182 height 19
click at [131, 143] on input "c. Implement a benefits realization plan with clearly defined metrics and strat…" at bounding box center [131, 141] width 0 height 4
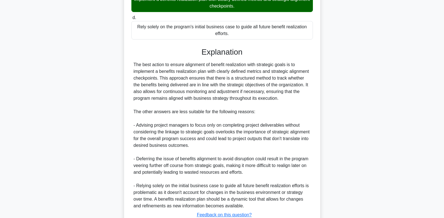
scroll to position [188, 0]
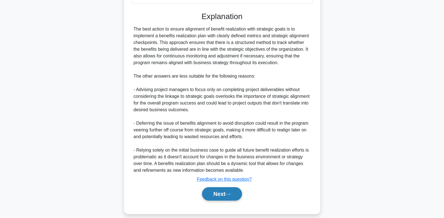
click at [213, 193] on button "Next" at bounding box center [222, 193] width 40 height 13
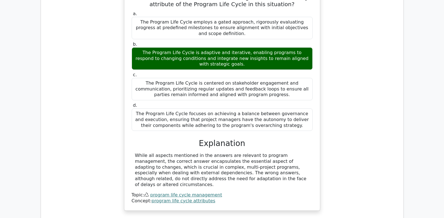
scroll to position [455, 0]
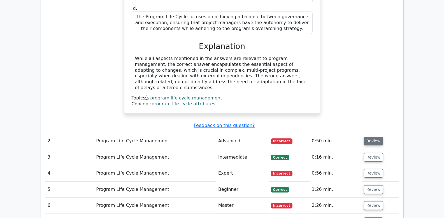
click at [371, 137] on button "Review" at bounding box center [373, 141] width 19 height 9
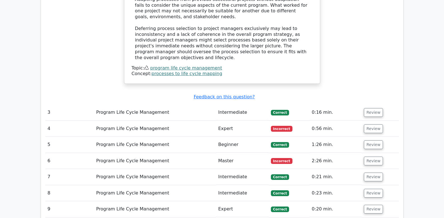
scroll to position [823, 0]
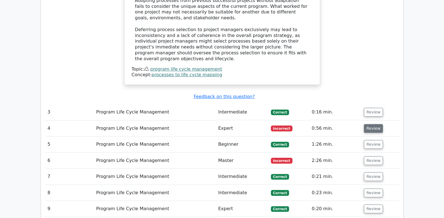
click at [371, 124] on button "Review" at bounding box center [373, 128] width 19 height 9
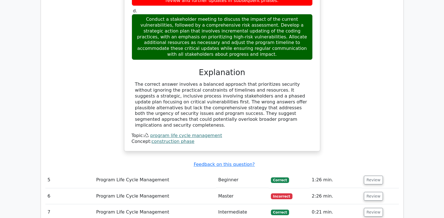
scroll to position [1149, 0]
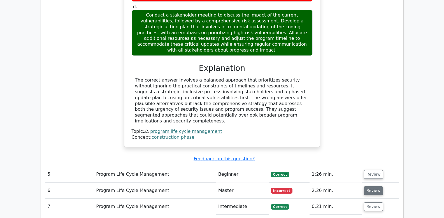
click at [371, 186] on button "Review" at bounding box center [373, 190] width 19 height 9
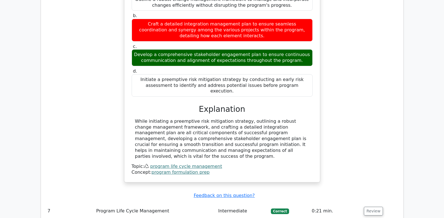
scroll to position [1507, 0]
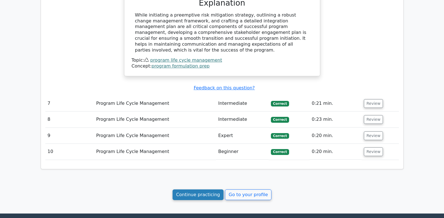
click at [197, 190] on link "Continue practicing" at bounding box center [198, 195] width 51 height 11
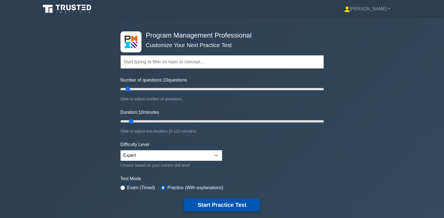
click at [221, 203] on button "Start Practice Test" at bounding box center [222, 204] width 76 height 13
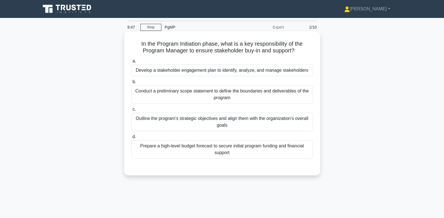
click at [269, 71] on div "Develop a stakeholder engagement plan to identify, analyze, and manage stakehol…" at bounding box center [222, 70] width 182 height 12
click at [131, 63] on input "a. Develop a stakeholder engagement plan to identify, analyze, and manage stake…" at bounding box center [131, 61] width 0 height 4
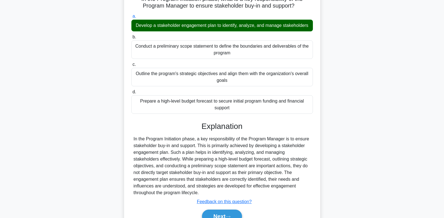
scroll to position [85, 0]
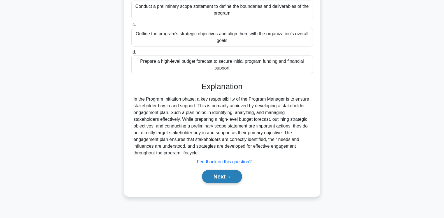
click at [221, 182] on button "Next" at bounding box center [222, 176] width 40 height 13
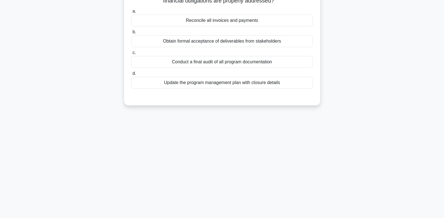
scroll to position [0, 0]
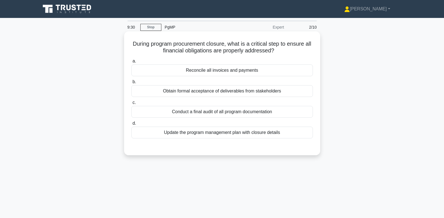
click at [290, 71] on div "Reconcile all invoices and payments" at bounding box center [222, 70] width 182 height 12
click at [131, 63] on input "a. Reconcile all invoices and payments" at bounding box center [131, 61] width 0 height 4
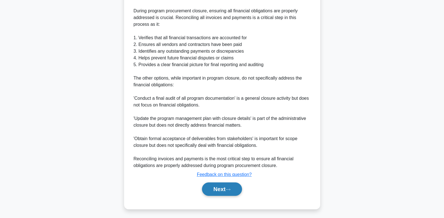
scroll to position [175, 0]
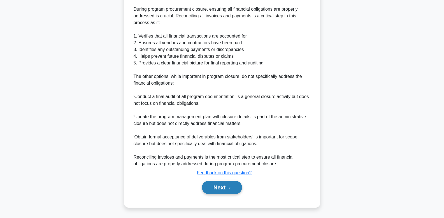
click at [213, 186] on button "Next" at bounding box center [222, 187] width 40 height 13
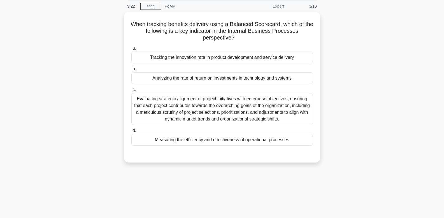
scroll to position [0, 0]
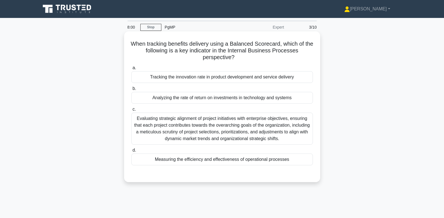
click at [253, 159] on div "Measuring the efficiency and effectiveness of operational processes" at bounding box center [222, 160] width 182 height 12
click at [131, 152] on input "d. Measuring the efficiency and effectiveness of operational processes" at bounding box center [131, 151] width 0 height 4
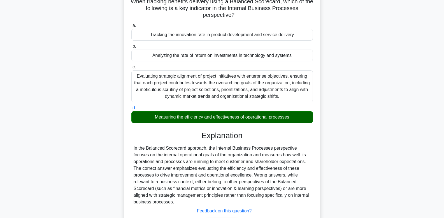
scroll to position [85, 0]
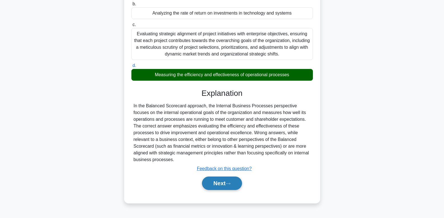
click at [228, 186] on button "Next" at bounding box center [222, 183] width 40 height 13
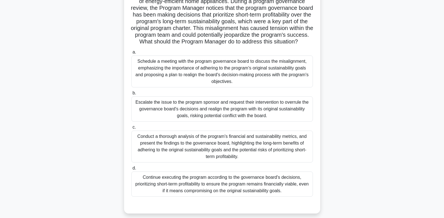
scroll to position [55, 0]
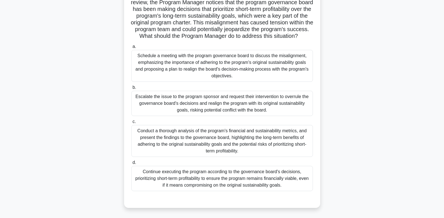
click at [274, 68] on div "Schedule a meeting with the program governance board to discuss the misalignmen…" at bounding box center [222, 66] width 182 height 32
click at [131, 49] on input "a. Schedule a meeting with the program governance board to discuss the misalign…" at bounding box center [131, 47] width 0 height 4
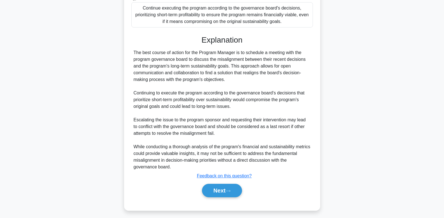
scroll to position [222, 0]
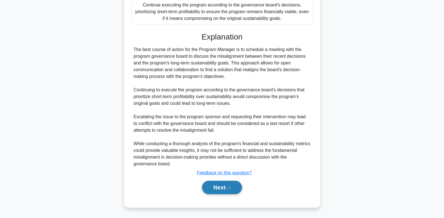
click at [227, 186] on button "Next" at bounding box center [222, 187] width 40 height 13
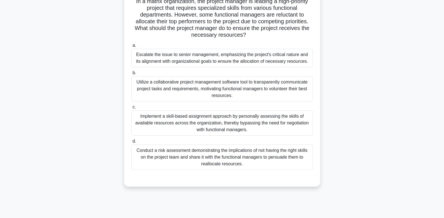
scroll to position [0, 0]
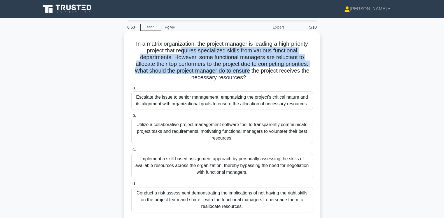
drag, startPoint x: 182, startPoint y: 51, endPoint x: 250, endPoint y: 74, distance: 71.5
click at [250, 74] on h5 "In a matrix organization, the project manager is leading a high-priority projec…" at bounding box center [222, 60] width 183 height 41
click at [242, 71] on h5 "In a matrix organization, the project manager is leading a high-priority projec…" at bounding box center [222, 60] width 183 height 41
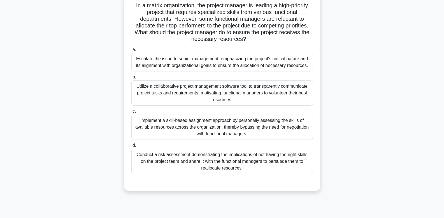
scroll to position [51, 0]
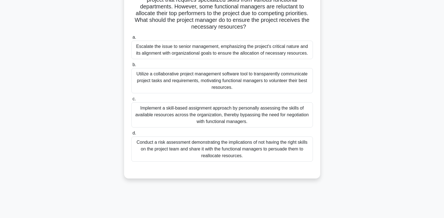
click at [283, 119] on div "Implement a skill-based assignment approach by personally assessing the skills …" at bounding box center [222, 114] width 182 height 25
click at [131, 101] on input "c. Implement a skill-based assignment approach by personally assessing the skil…" at bounding box center [131, 99] width 0 height 4
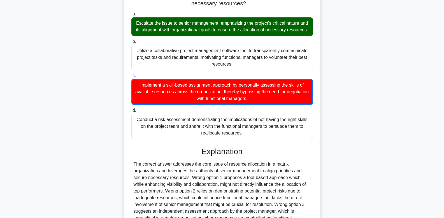
scroll to position [135, 0]
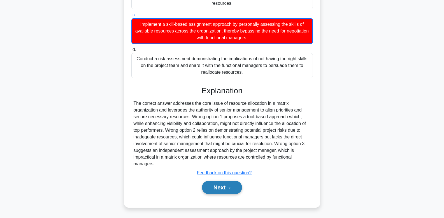
click at [224, 188] on button "Next" at bounding box center [222, 187] width 40 height 13
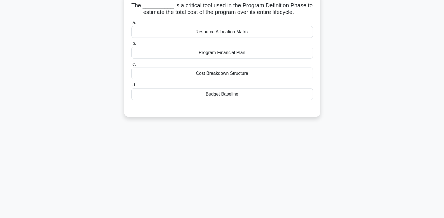
scroll to position [0, 0]
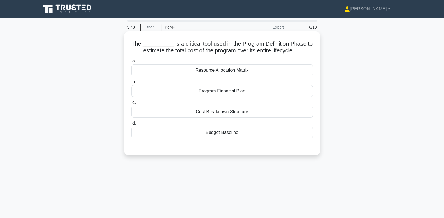
click at [232, 90] on div "Program Financial Plan" at bounding box center [222, 91] width 182 height 12
click at [131, 84] on input "b. Program Financial Plan" at bounding box center [131, 82] width 0 height 4
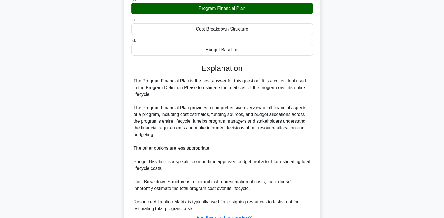
scroll to position [128, 0]
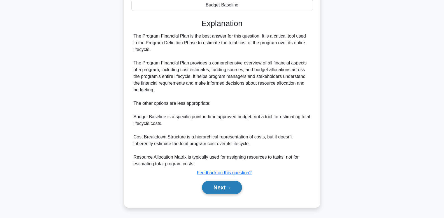
click at [223, 187] on button "Next" at bounding box center [222, 187] width 40 height 13
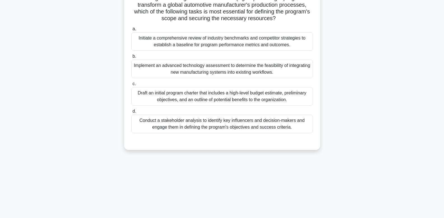
scroll to position [0, 0]
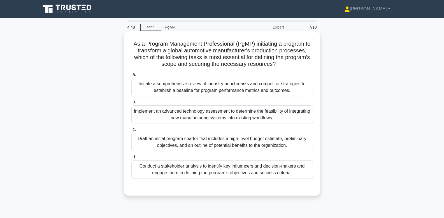
drag, startPoint x: 239, startPoint y: 58, endPoint x: 257, endPoint y: 69, distance: 20.8
click at [257, 69] on div "As a Program Management Professional (PgMP) initiating a program to transform a…" at bounding box center [222, 114] width 192 height 160
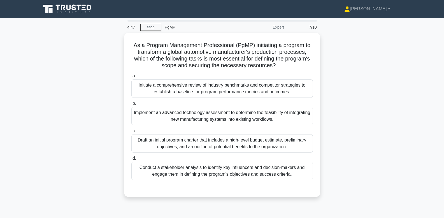
click at [382, 69] on div "As a Program Management Professional (PgMP) initiating a program to transform a…" at bounding box center [222, 118] width 370 height 171
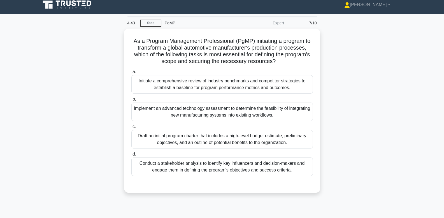
scroll to position [8, 0]
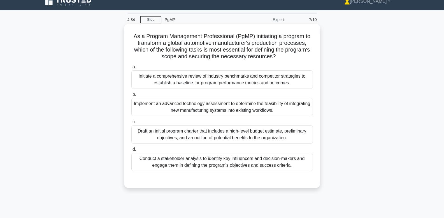
click at [281, 168] on div "Conduct a stakeholder analysis to identify key influencers and decision-makers …" at bounding box center [222, 162] width 182 height 19
click at [131, 151] on input "d. Conduct a stakeholder analysis to identify key influencers and decision-make…" at bounding box center [131, 150] width 0 height 4
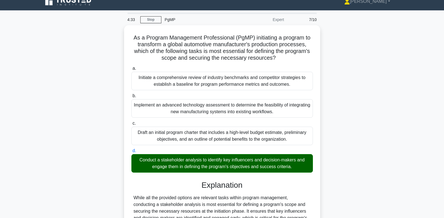
scroll to position [85, 0]
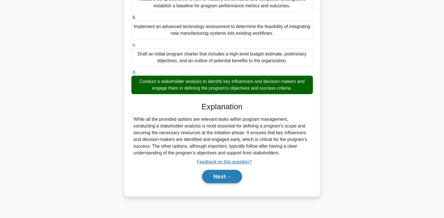
click at [227, 180] on button "Next" at bounding box center [222, 176] width 40 height 13
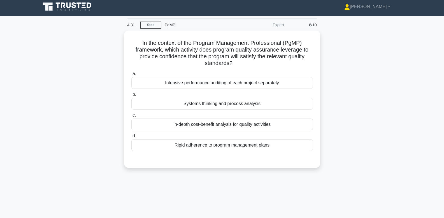
scroll to position [0, 0]
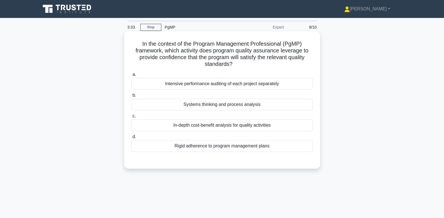
click at [299, 106] on div "Systems thinking and process analysis" at bounding box center [222, 105] width 182 height 12
click at [131, 97] on input "b. Systems thinking and process analysis" at bounding box center [131, 96] width 0 height 4
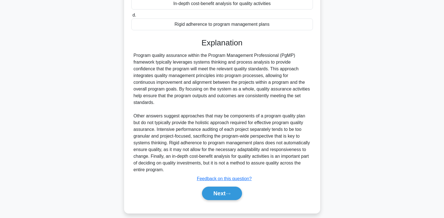
scroll to position [128, 0]
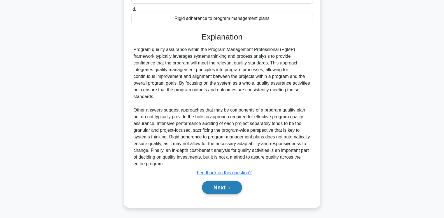
click at [224, 188] on button "Next" at bounding box center [222, 187] width 40 height 13
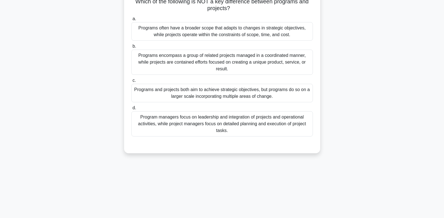
scroll to position [0, 0]
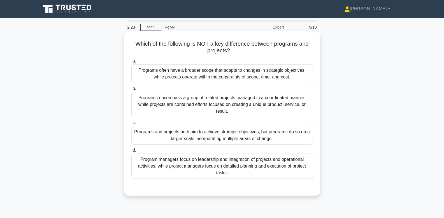
click at [294, 156] on div "Program managers focus on leadership and integration of projects and operationa…" at bounding box center [222, 166] width 182 height 25
click at [131, 152] on input "d. Program managers focus on leadership and integration of projects and operati…" at bounding box center [131, 151] width 0 height 4
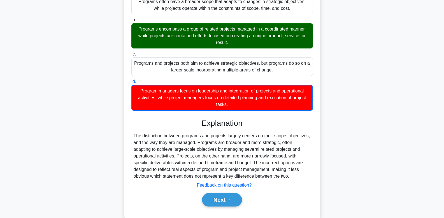
scroll to position [71, 0]
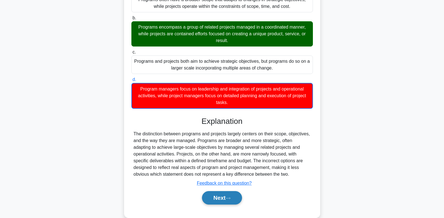
click at [216, 199] on button "Next" at bounding box center [222, 197] width 40 height 13
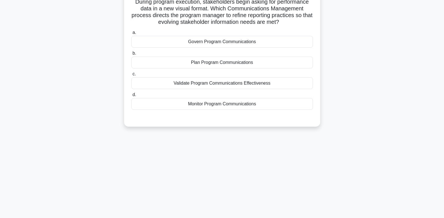
scroll to position [0, 0]
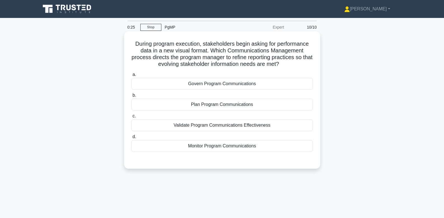
click at [218, 126] on div "Validate Program Communications Effectiveness" at bounding box center [222, 125] width 182 height 12
click at [131, 118] on input "c. Validate Program Communications Effectiveness" at bounding box center [131, 116] width 0 height 4
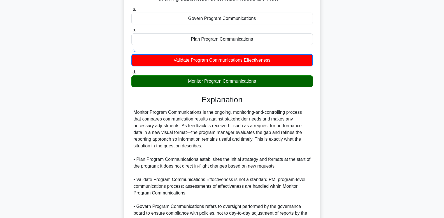
scroll to position [115, 0]
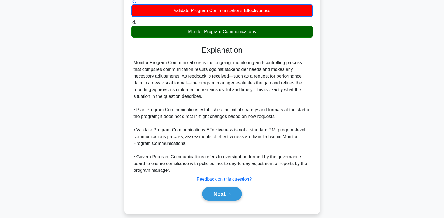
click at [212, 201] on div "Next" at bounding box center [222, 194] width 182 height 18
click at [218, 186] on div "Next" at bounding box center [222, 194] width 182 height 18
click at [217, 192] on button "Next" at bounding box center [222, 193] width 40 height 13
